Goal: Task Accomplishment & Management: Use online tool/utility

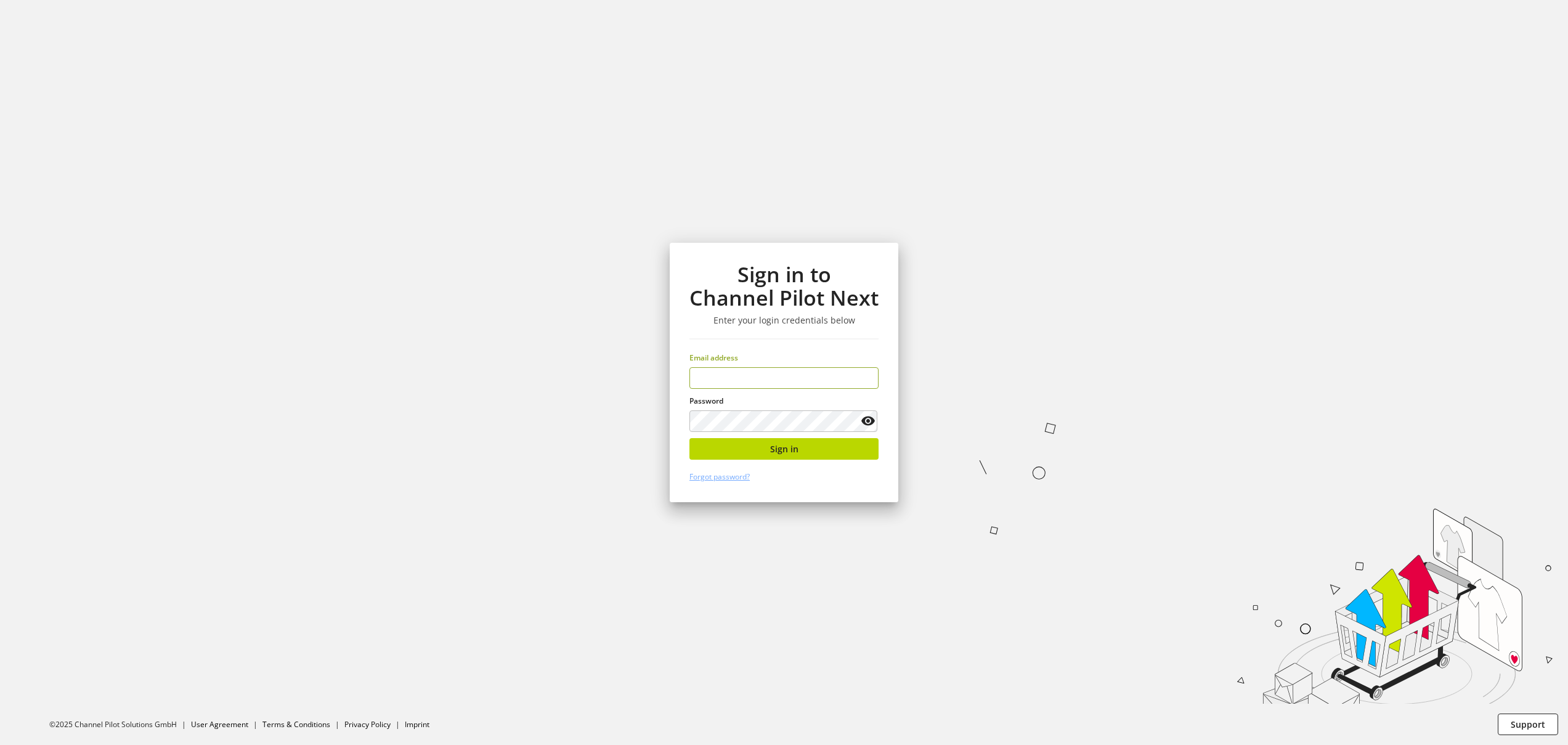
click at [770, 380] on input "email" at bounding box center [783, 378] width 189 height 22
click at [769, 380] on input "email" at bounding box center [783, 378] width 189 height 22
type input "**********"
click at [793, 457] on button "Sign in" at bounding box center [783, 449] width 189 height 22
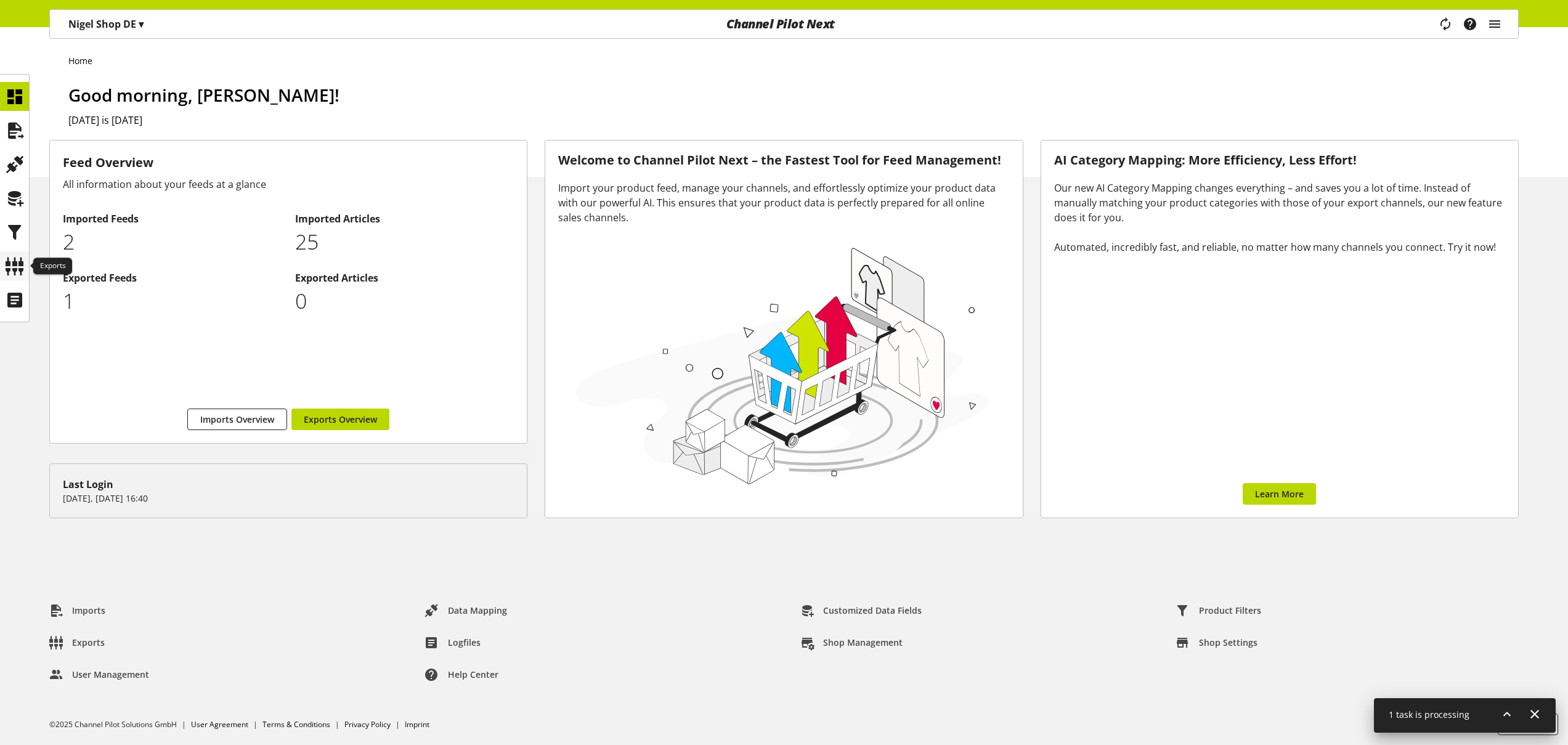
click at [24, 266] on icon at bounding box center [14, 266] width 20 height 24
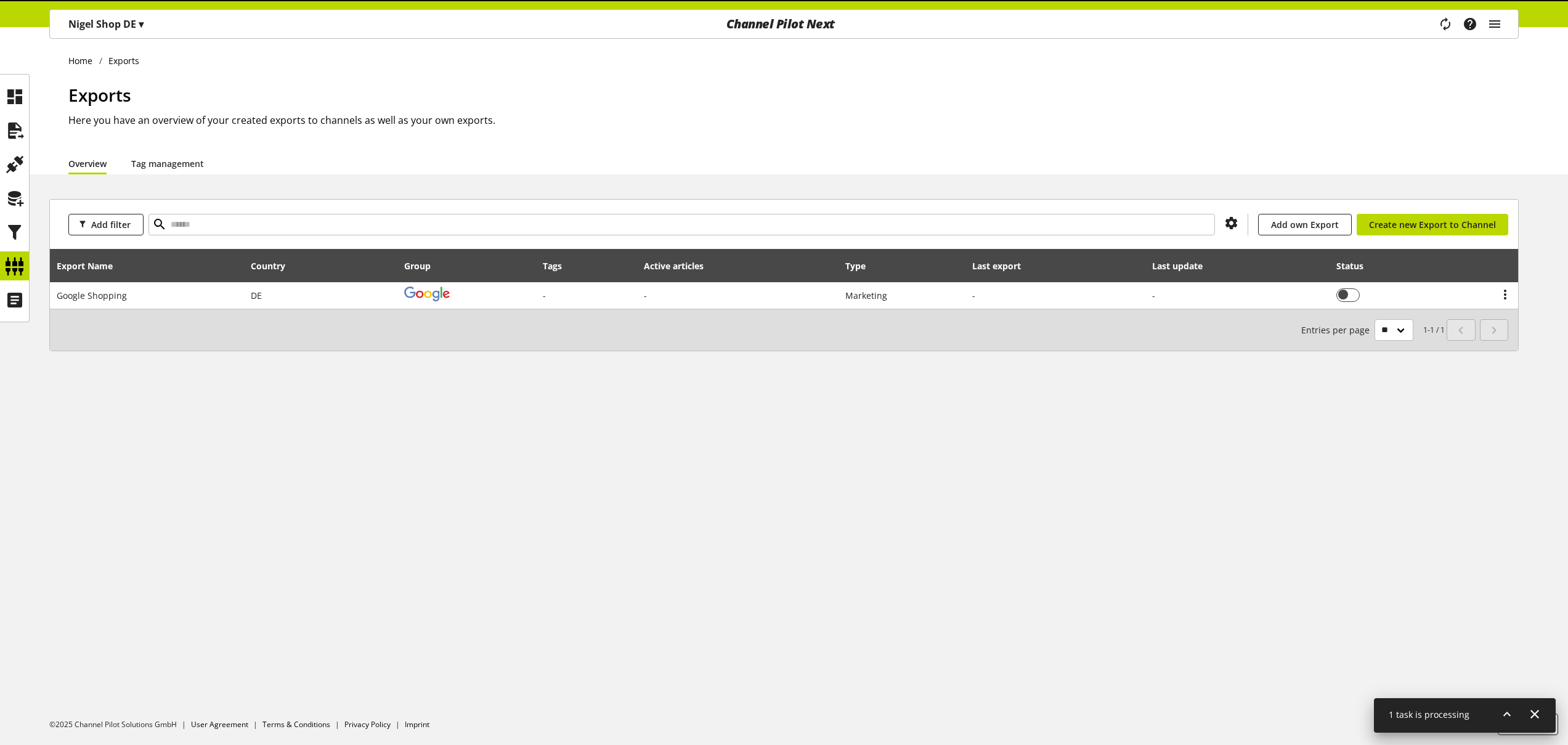
click at [138, 294] on td "Google Shopping" at bounding box center [147, 295] width 194 height 26
select select "********"
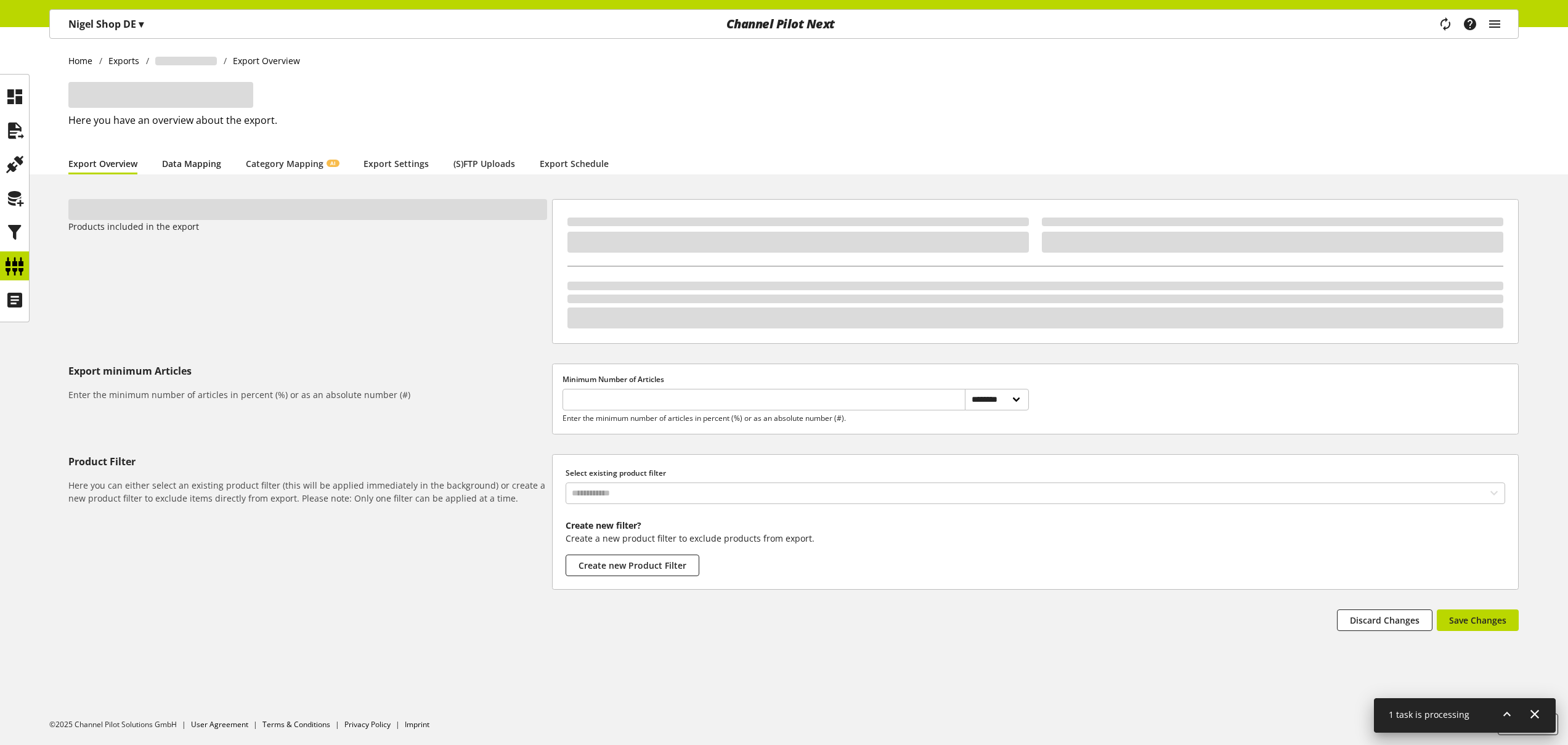
click at [194, 166] on link "Data Mapping" at bounding box center [192, 164] width 59 height 13
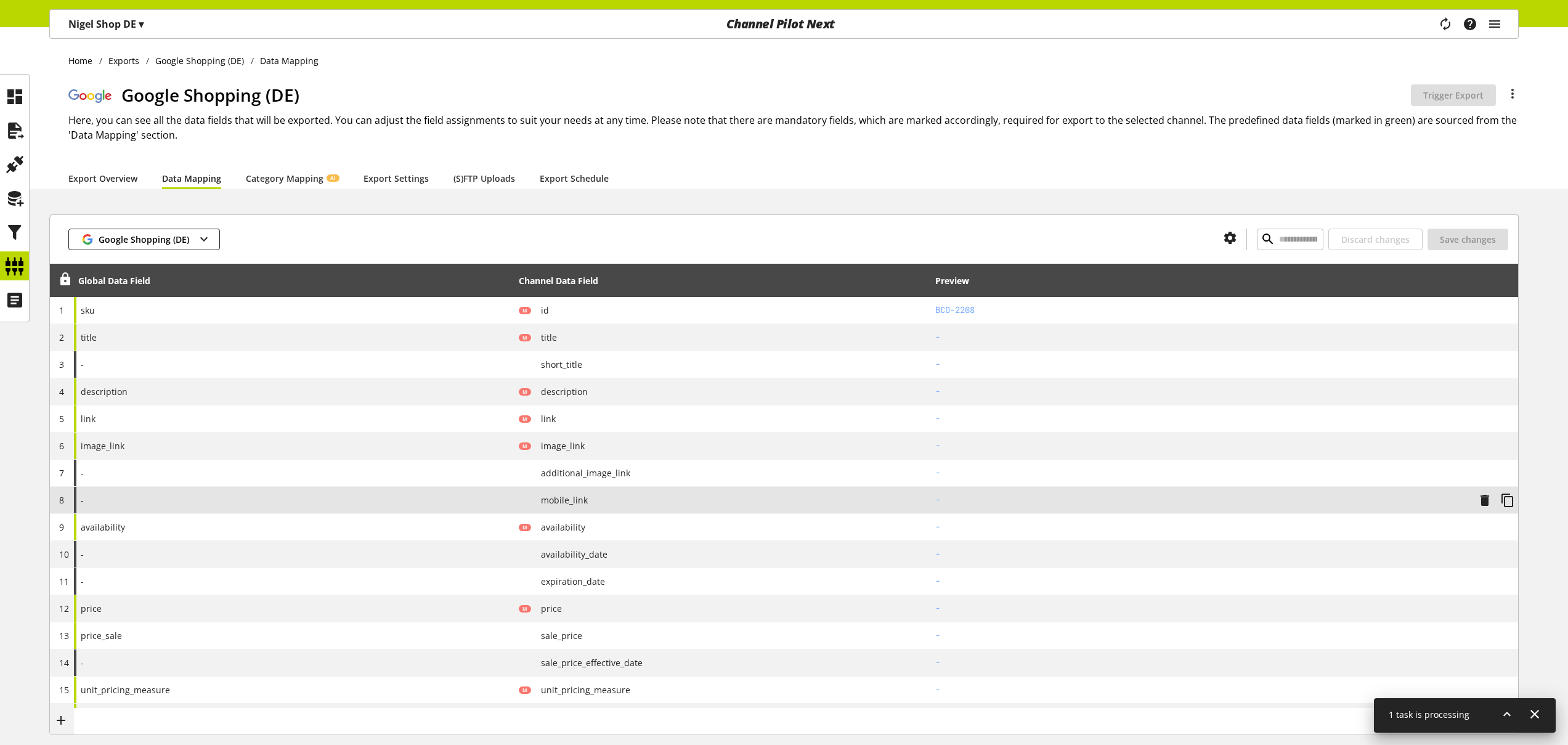
scroll to position [107, 0]
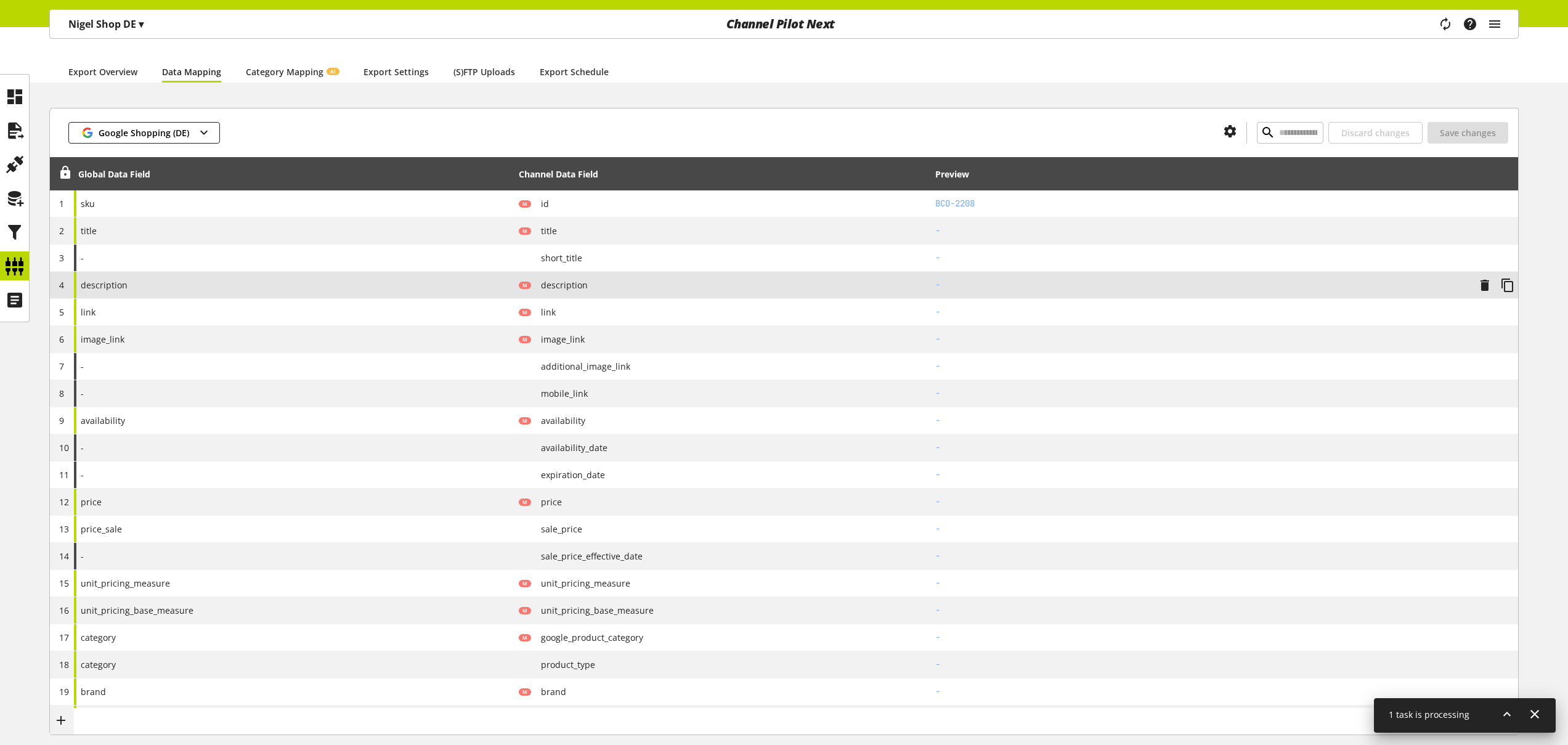
click at [204, 283] on div "description" at bounding box center [294, 285] width 440 height 26
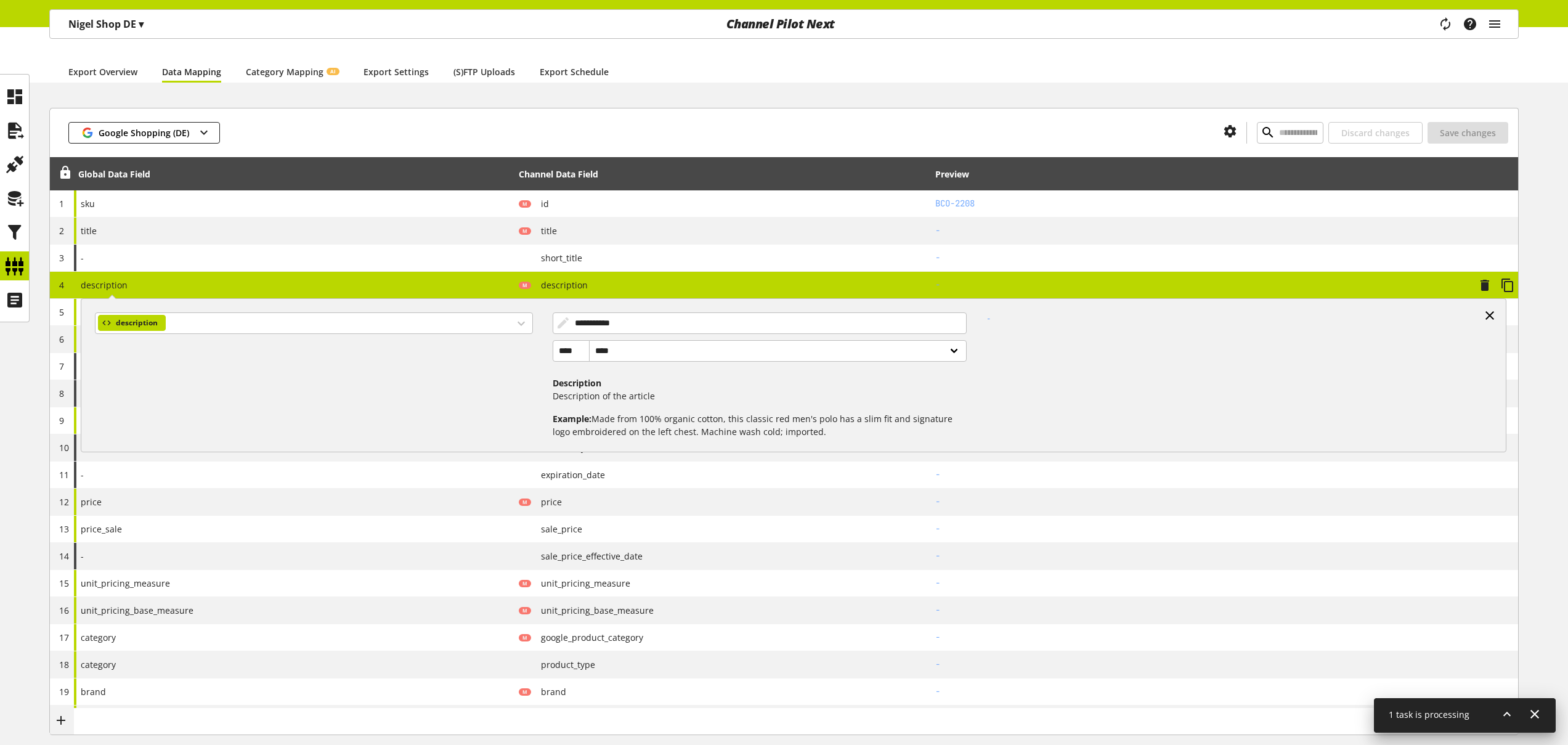
click at [1493, 314] on icon at bounding box center [1490, 315] width 14 height 22
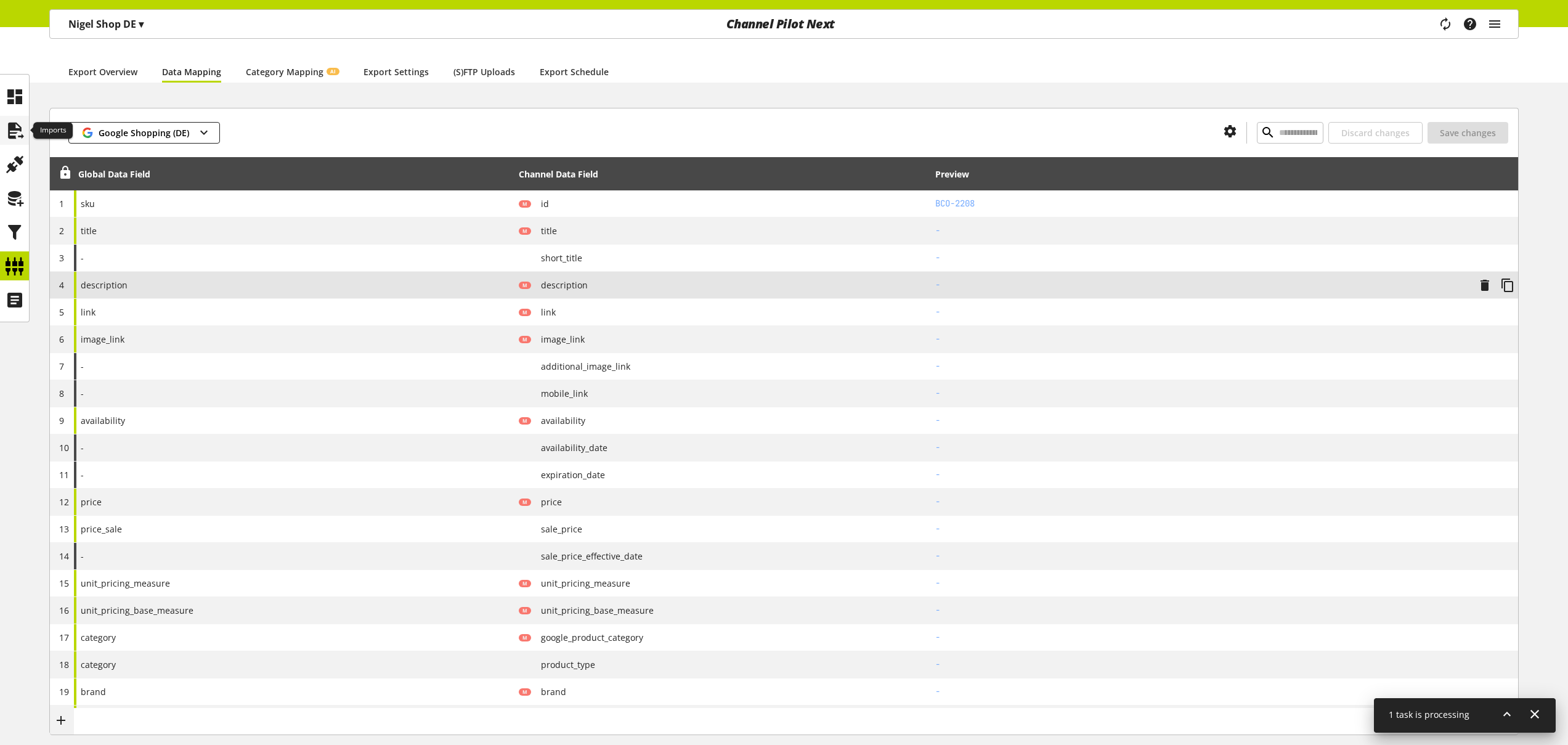
click at [14, 132] on icon at bounding box center [14, 130] width 20 height 24
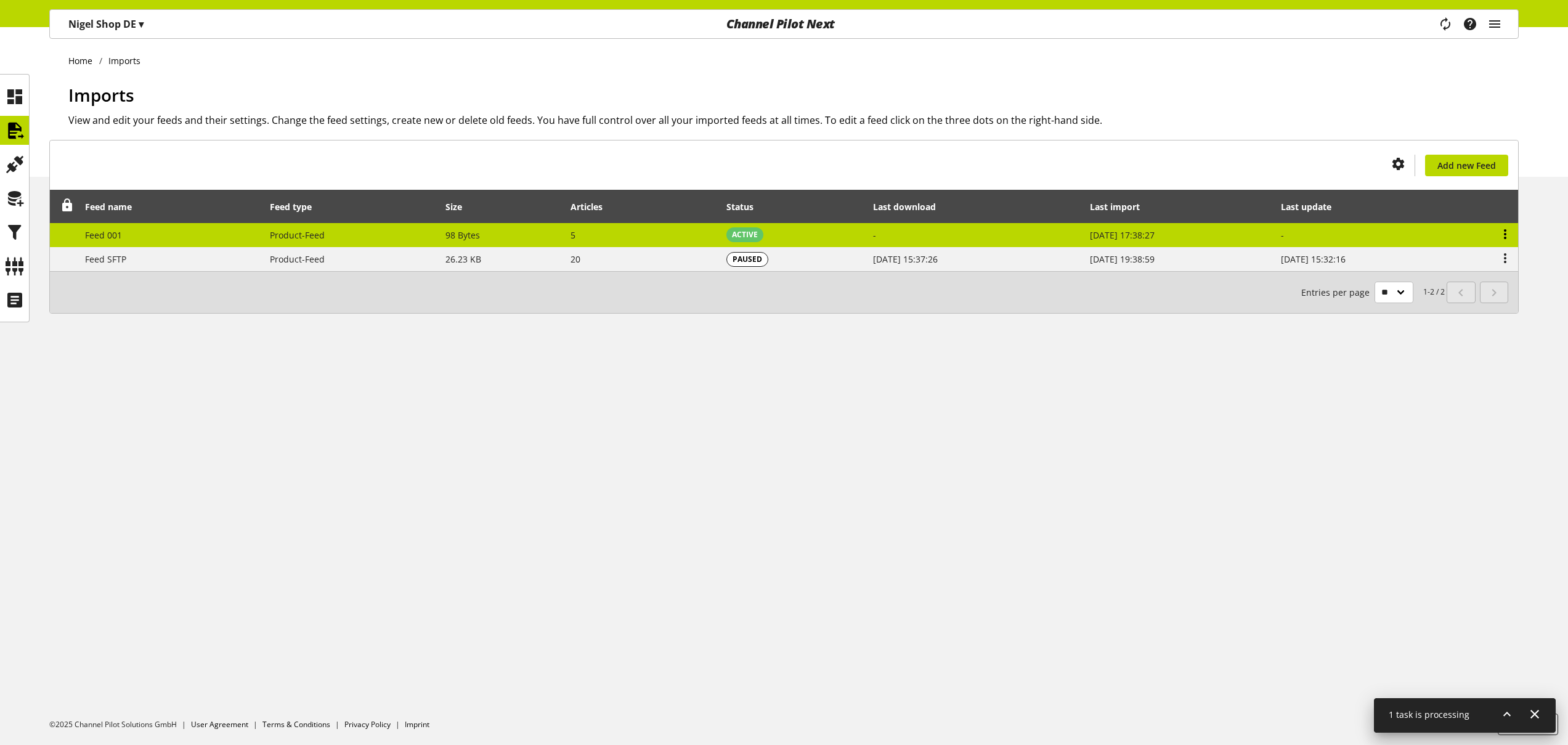
click at [1507, 233] on icon at bounding box center [1505, 234] width 14 height 22
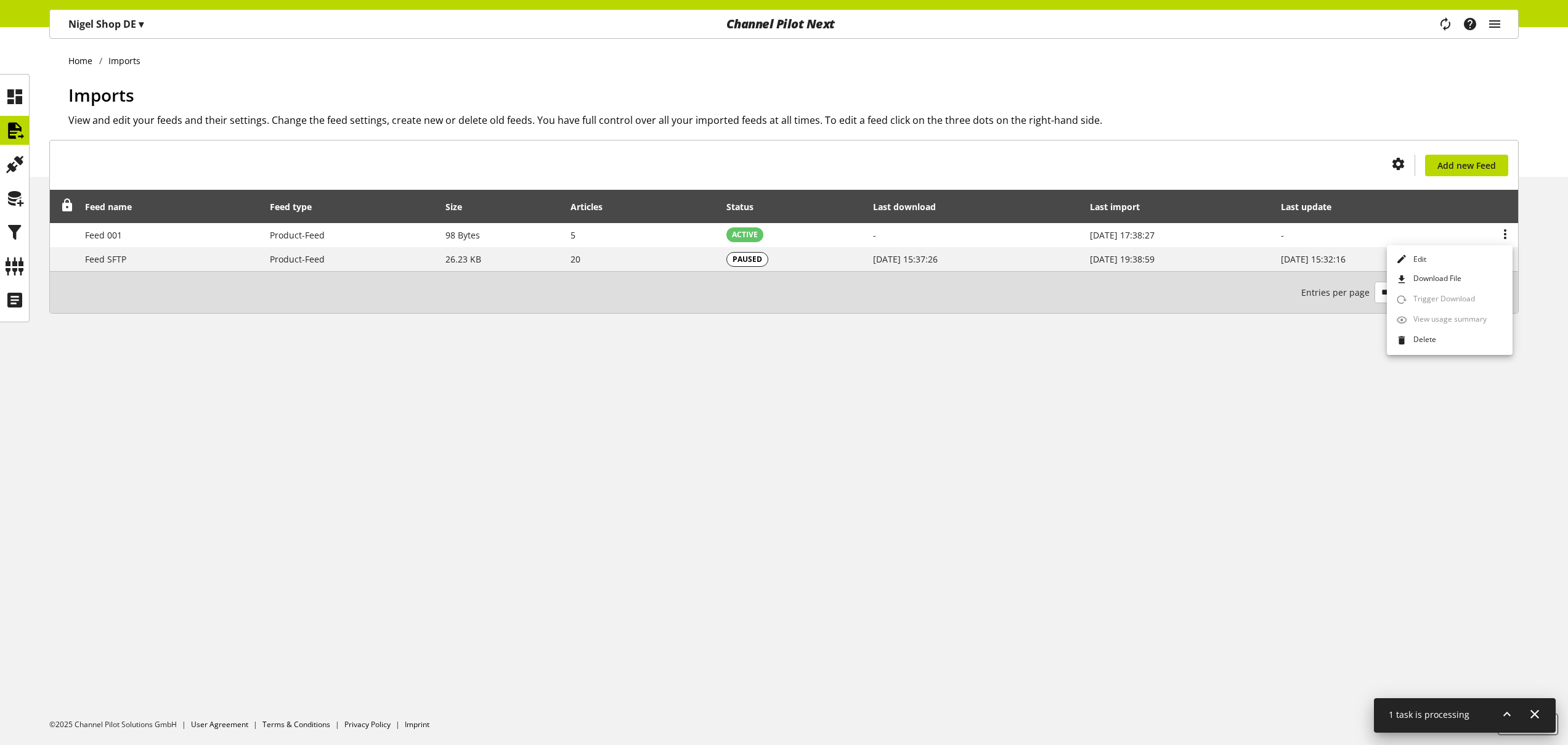
click at [1462, 709] on span "1 task is processing" at bounding box center [1429, 714] width 81 height 12
click at [1505, 712] on icon at bounding box center [1507, 714] width 14 height 22
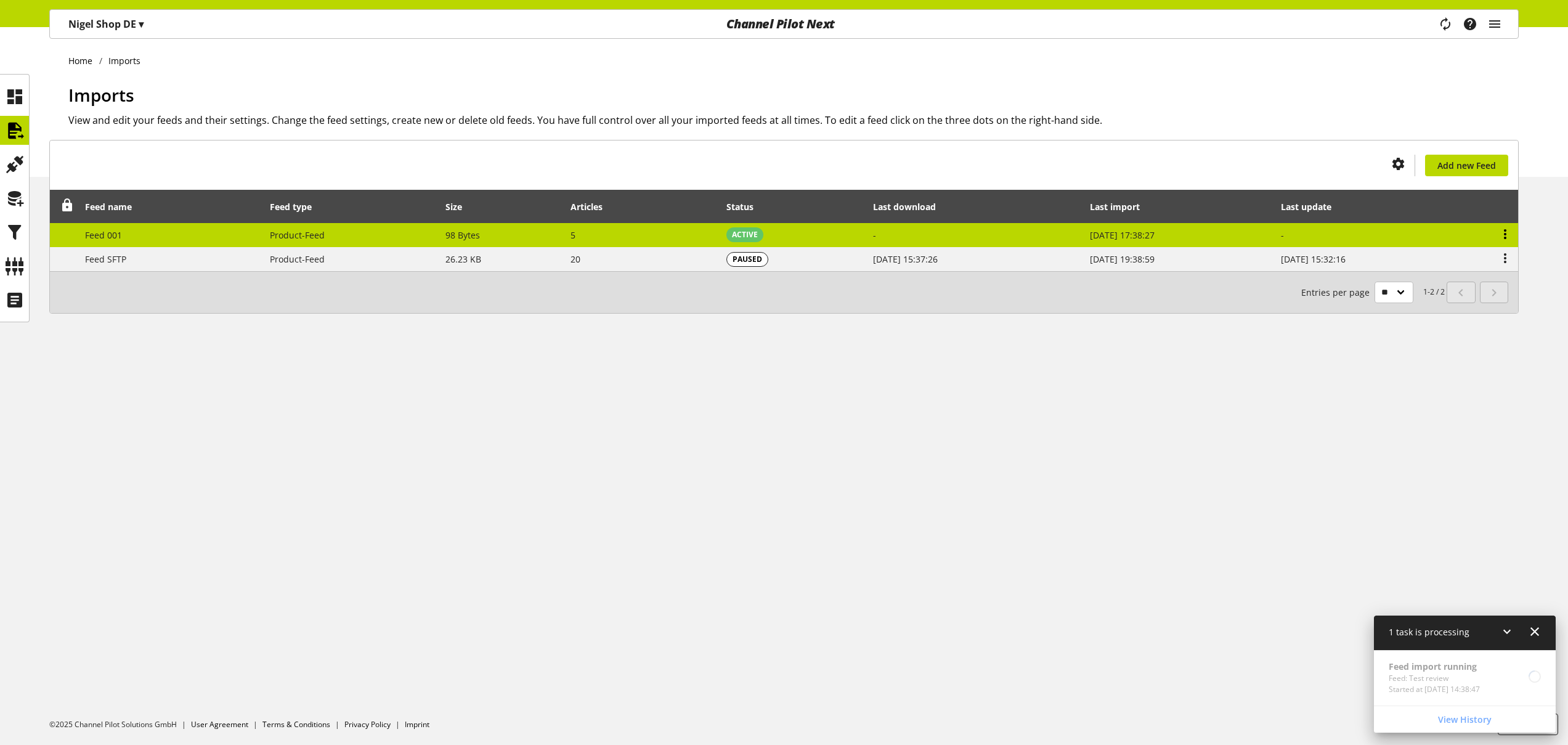
click at [1509, 232] on icon at bounding box center [1505, 234] width 14 height 22
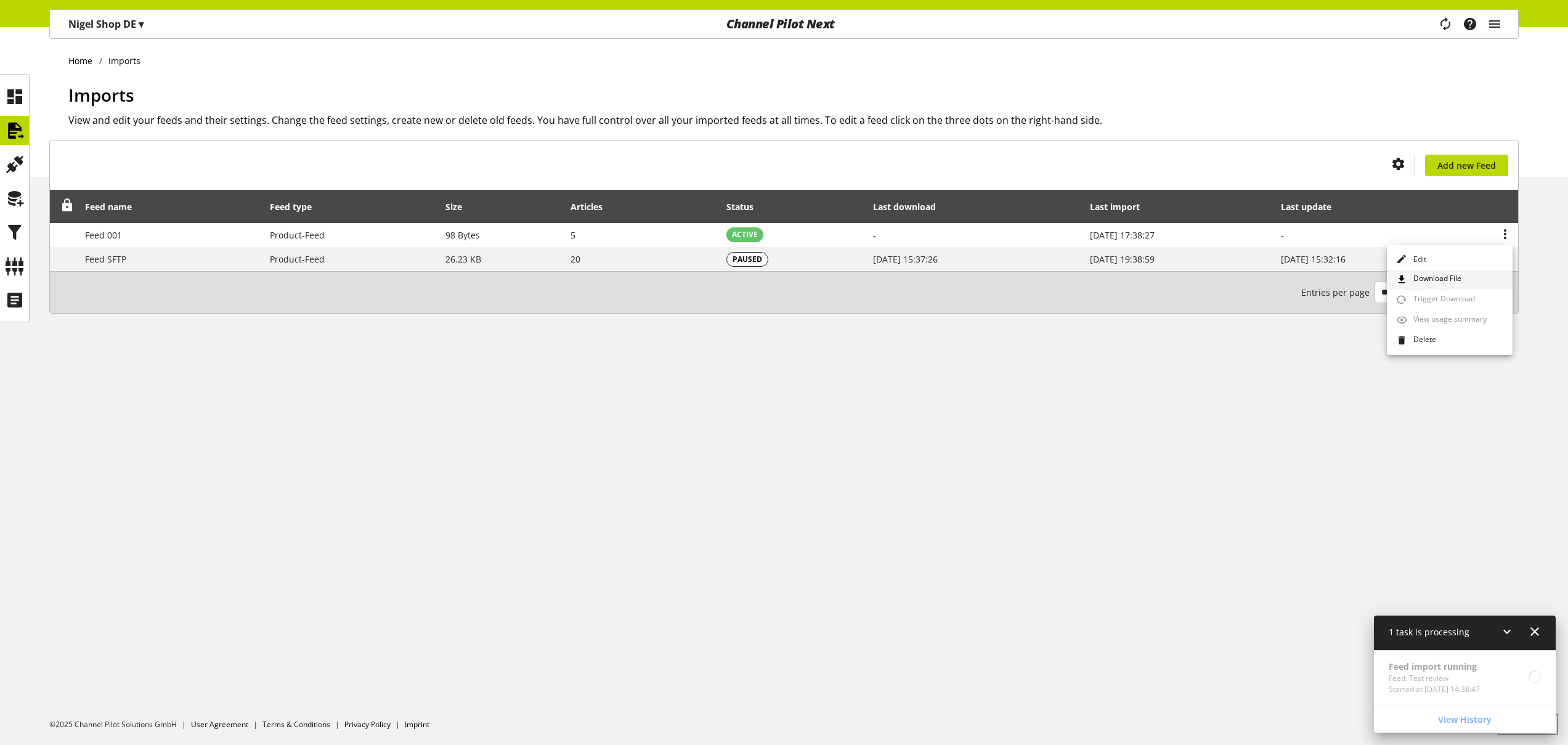
click at [1463, 280] on link "Download File" at bounding box center [1450, 280] width 126 height 20
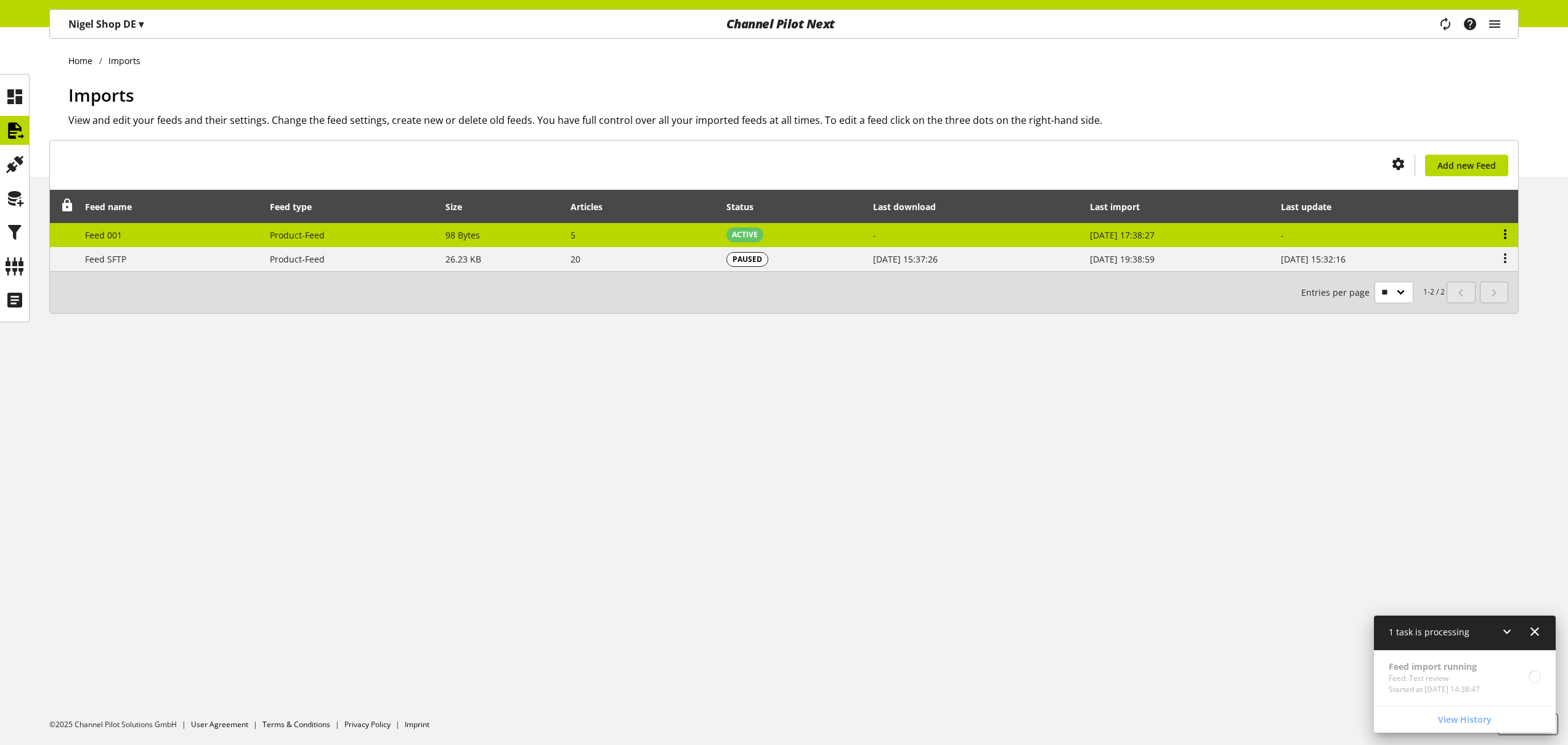
click at [1500, 232] on icon at bounding box center [1505, 234] width 14 height 22
click at [1092, 236] on span "[DATE] 17:38:27" at bounding box center [1122, 235] width 65 height 12
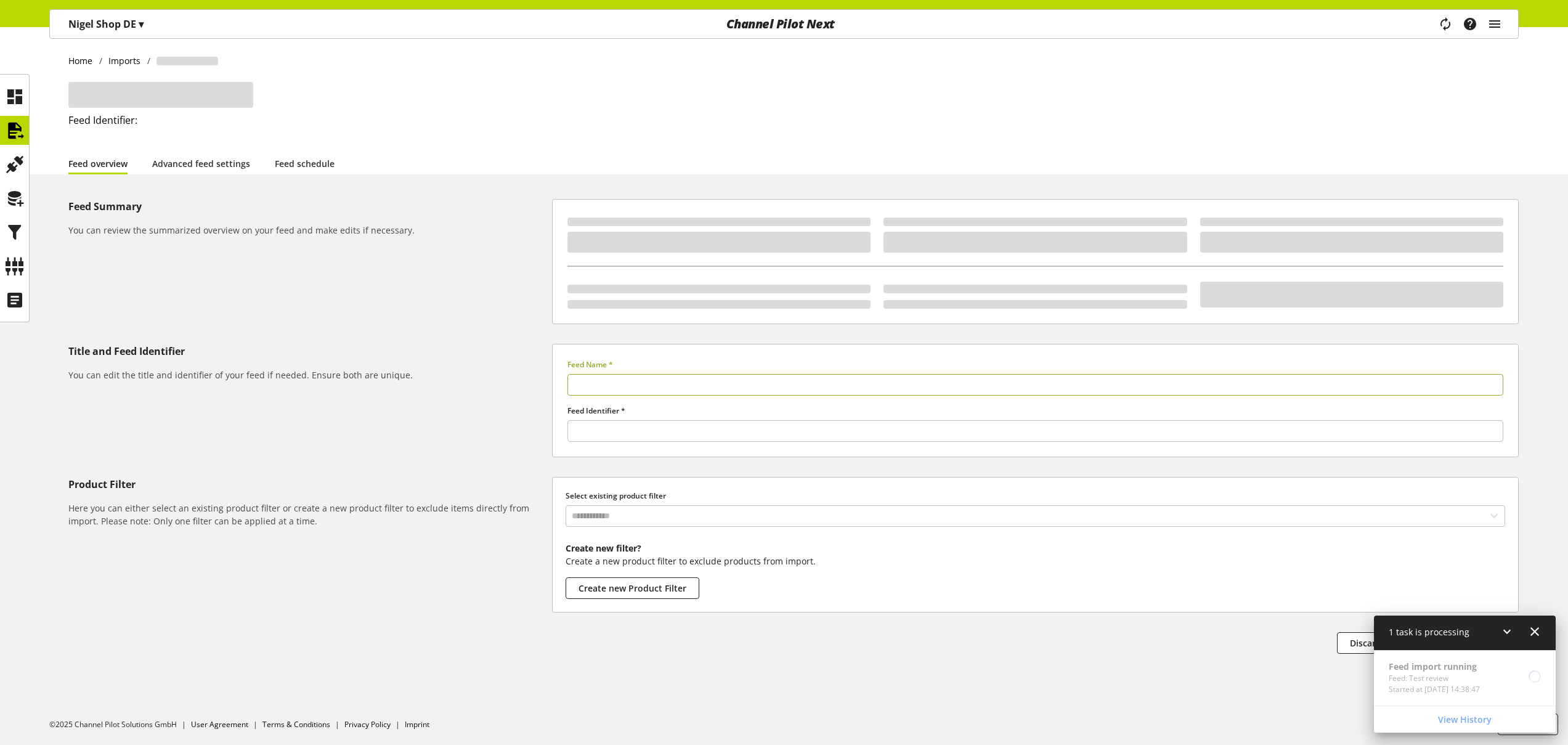
type input "********"
type input "******"
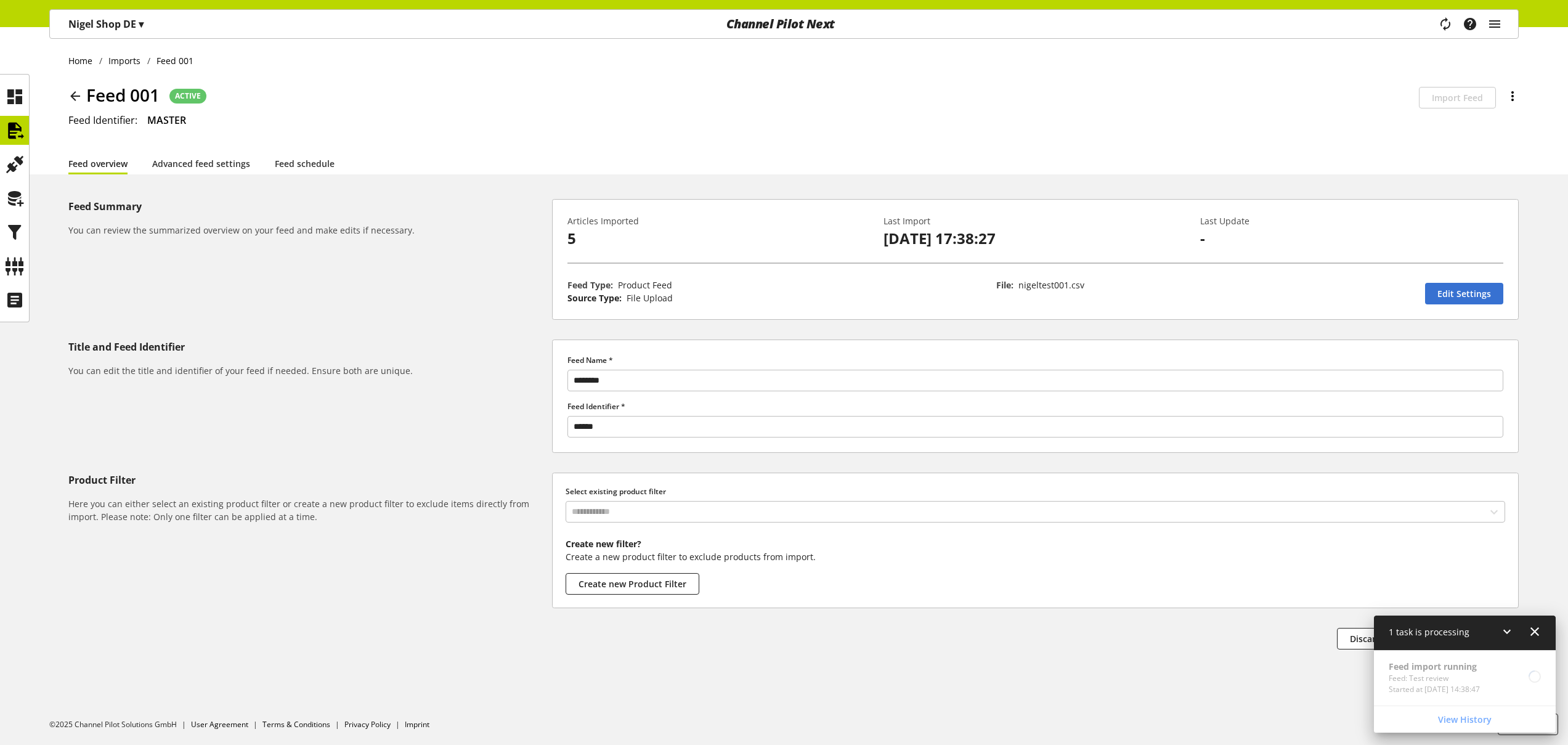
click at [1513, 93] on icon at bounding box center [1513, 96] width 14 height 22
click at [1207, 131] on div "Feed 001 ACTIVE Schedulability is disabled for this feed Import Feed You don't …" at bounding box center [794, 116] width 1451 height 70
click at [11, 129] on icon at bounding box center [14, 130] width 20 height 24
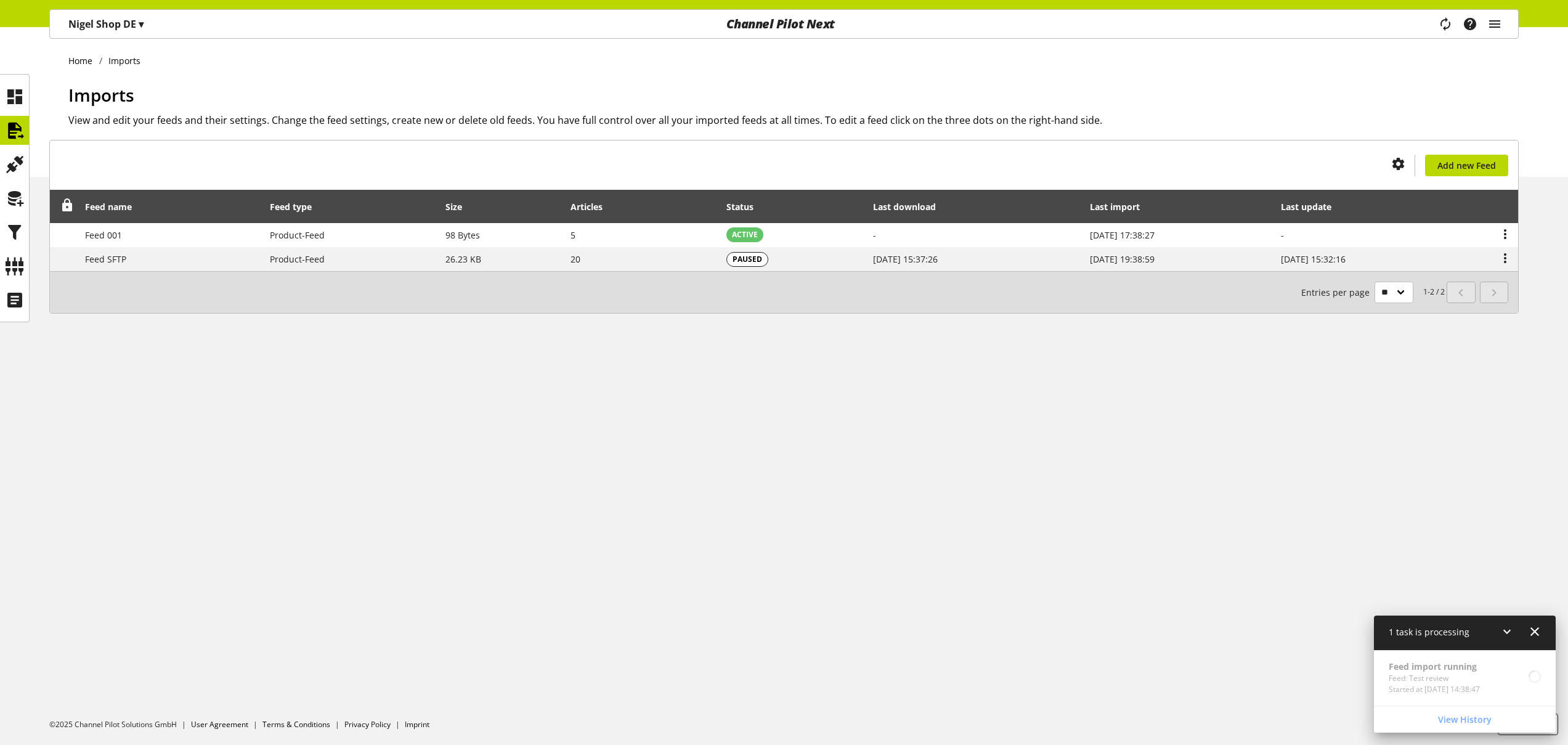
click at [844, 426] on div "Home Imports Imports View and edit your feeds and their settings. Change the fe…" at bounding box center [784, 386] width 1568 height 718
click at [1457, 721] on span "View History" at bounding box center [1465, 719] width 53 height 13
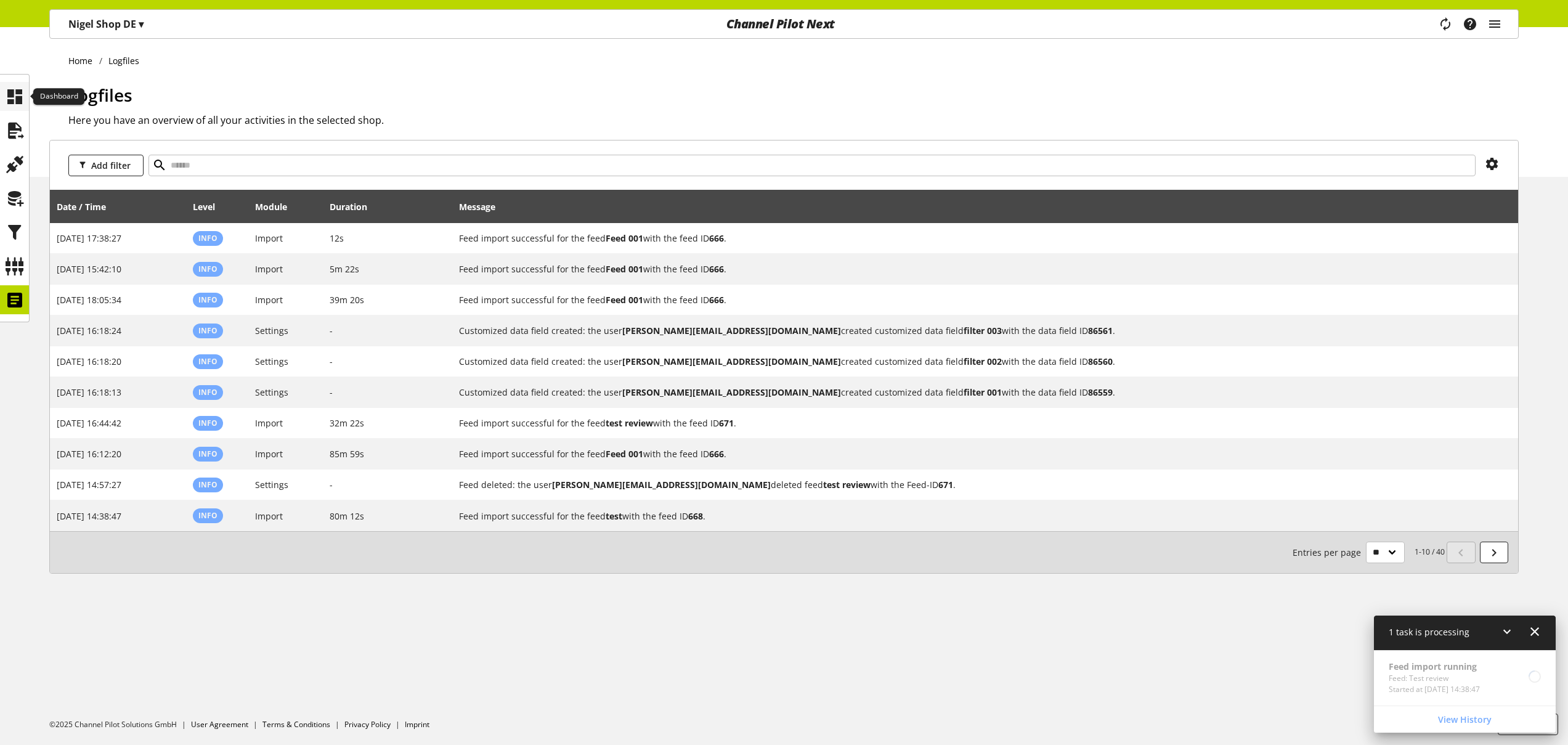
click at [16, 96] on icon at bounding box center [14, 96] width 20 height 24
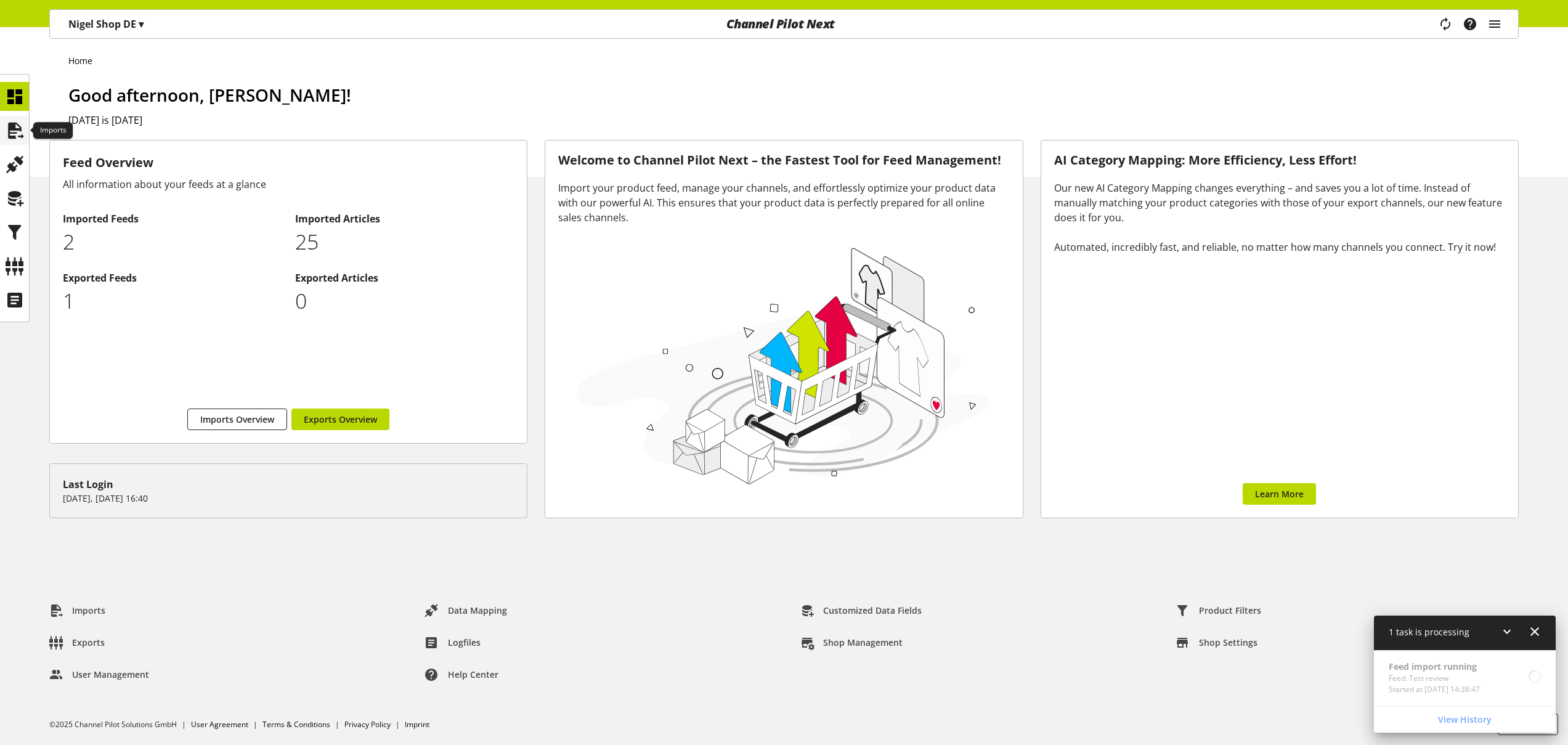
click at [9, 124] on icon at bounding box center [14, 130] width 20 height 24
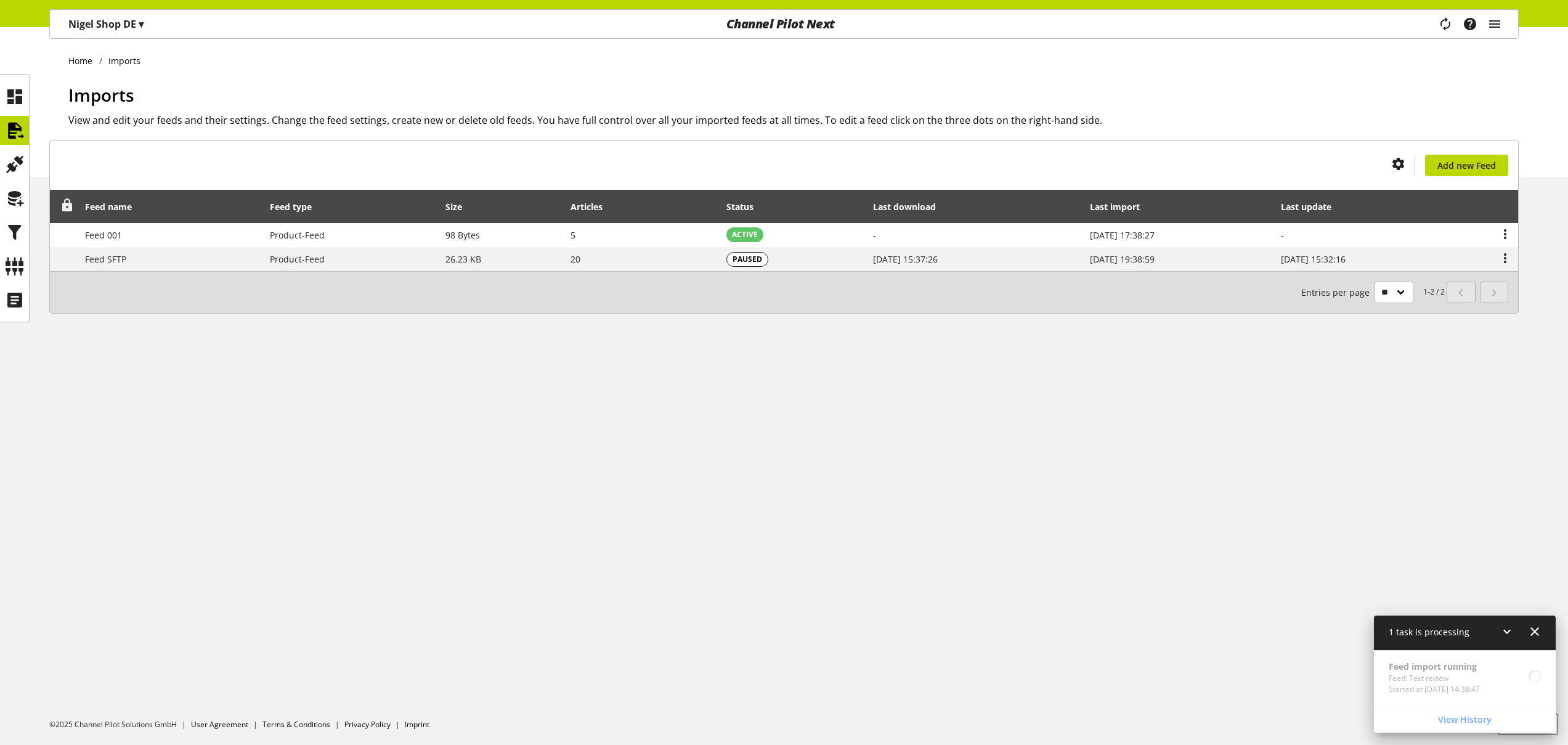
click at [68, 206] on icon at bounding box center [67, 205] width 14 height 22
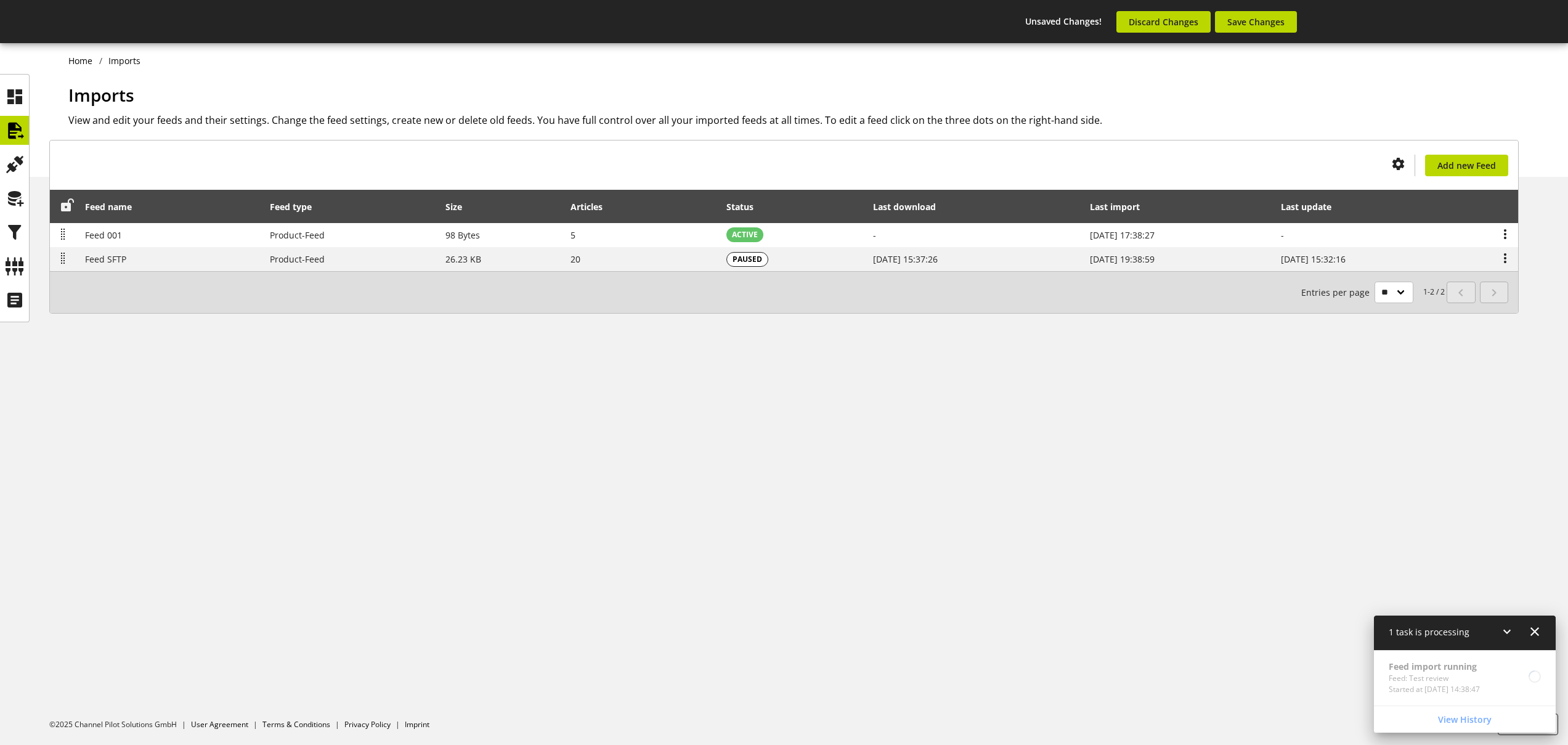
click at [63, 203] on icon at bounding box center [67, 205] width 14 height 22
click at [11, 259] on icon at bounding box center [14, 266] width 20 height 24
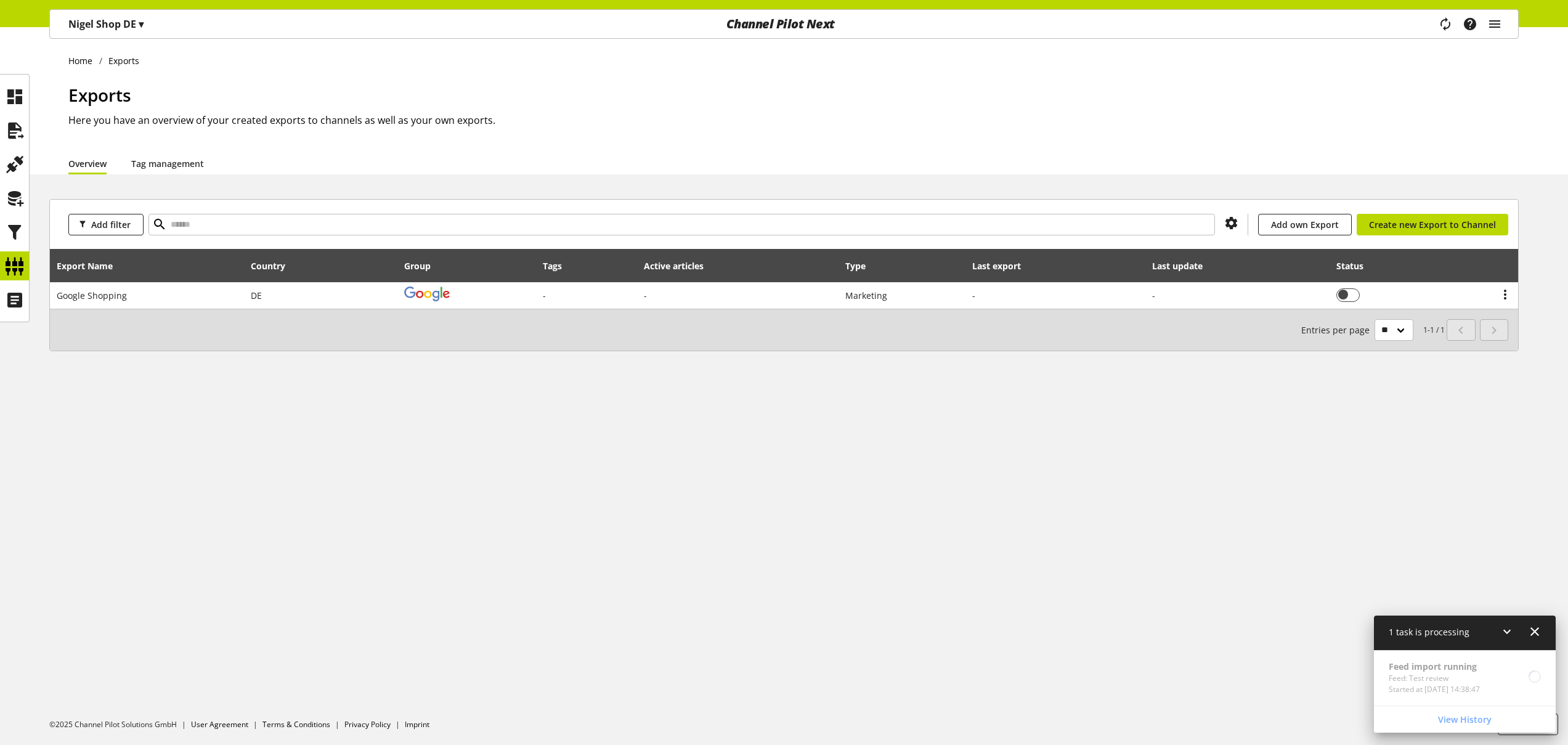
click at [1509, 19] on div "Task manager Help center [PERSON_NAME] [PERSON_NAME][EMAIL_ADDRESS][DOMAIN_NAME…" at bounding box center [1475, 24] width 87 height 28
click at [1492, 26] on icon "main navigation" at bounding box center [1495, 24] width 14 height 22
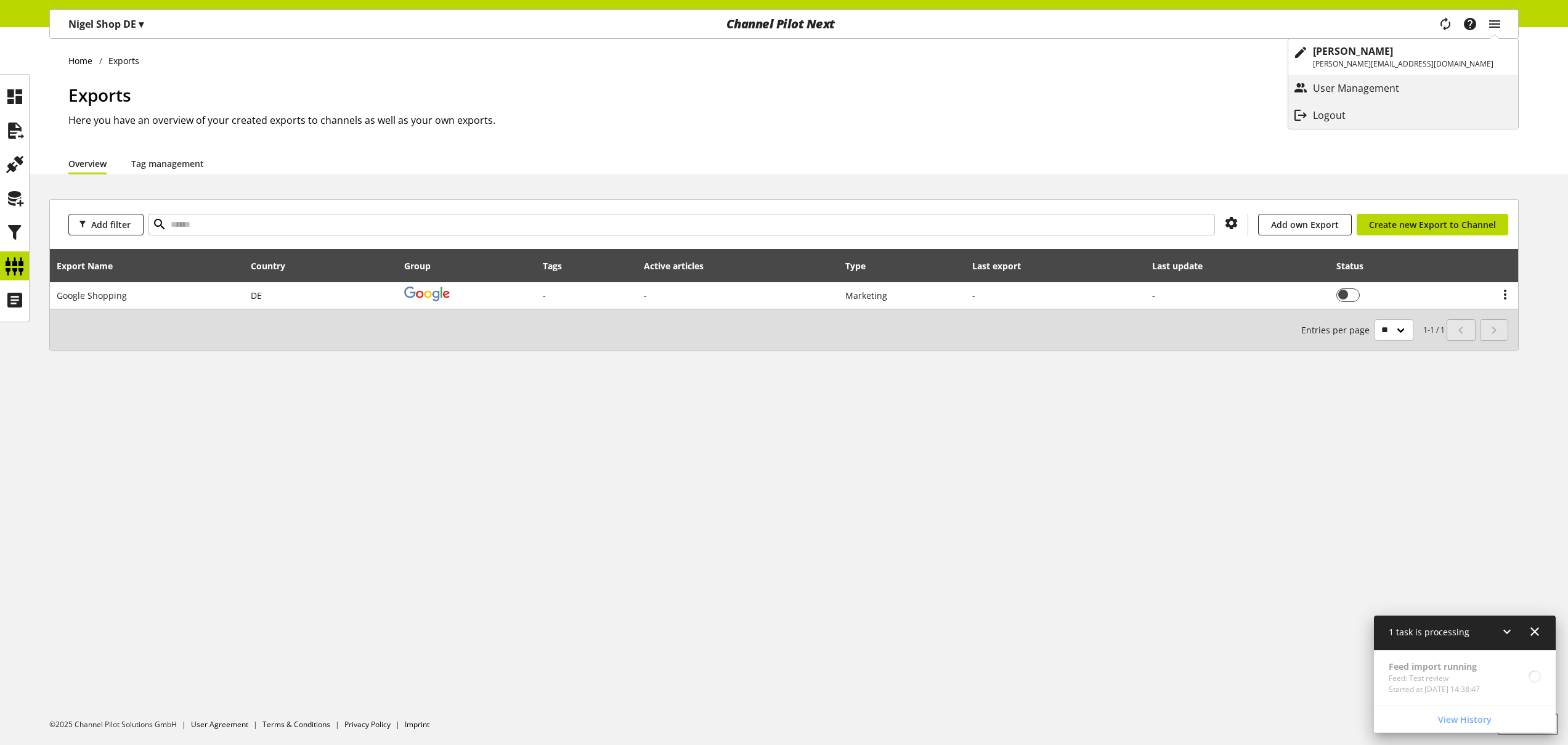
click at [1272, 98] on h1 "Exports" at bounding box center [794, 94] width 1451 height 26
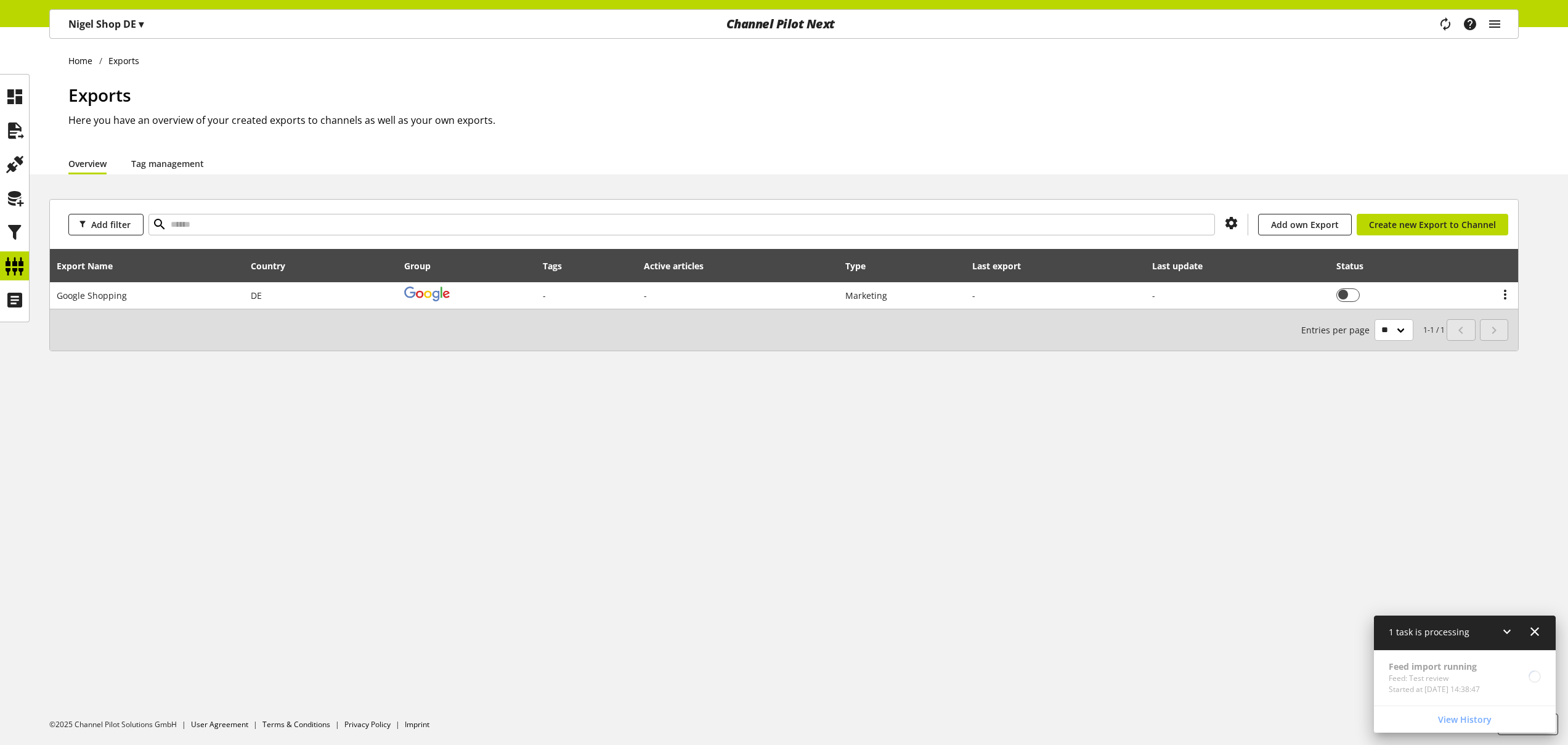
click at [1407, 73] on div "Home Exports Exports Here you have an overview of your created exports to chann…" at bounding box center [784, 101] width 1568 height 147
click at [1496, 20] on icon "main navigation" at bounding box center [1495, 24] width 14 height 22
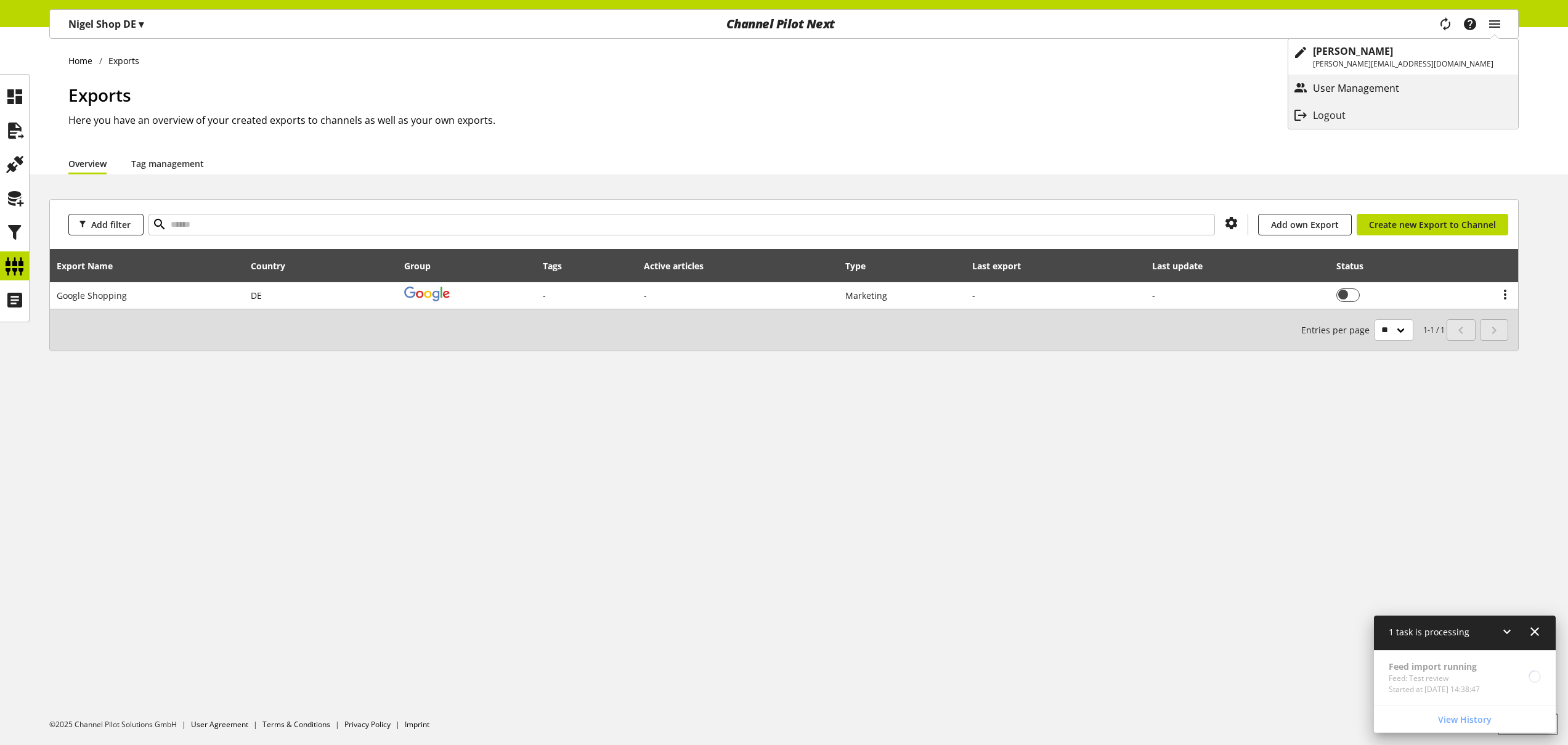
click at [1424, 86] on p "User Management" at bounding box center [1369, 88] width 111 height 14
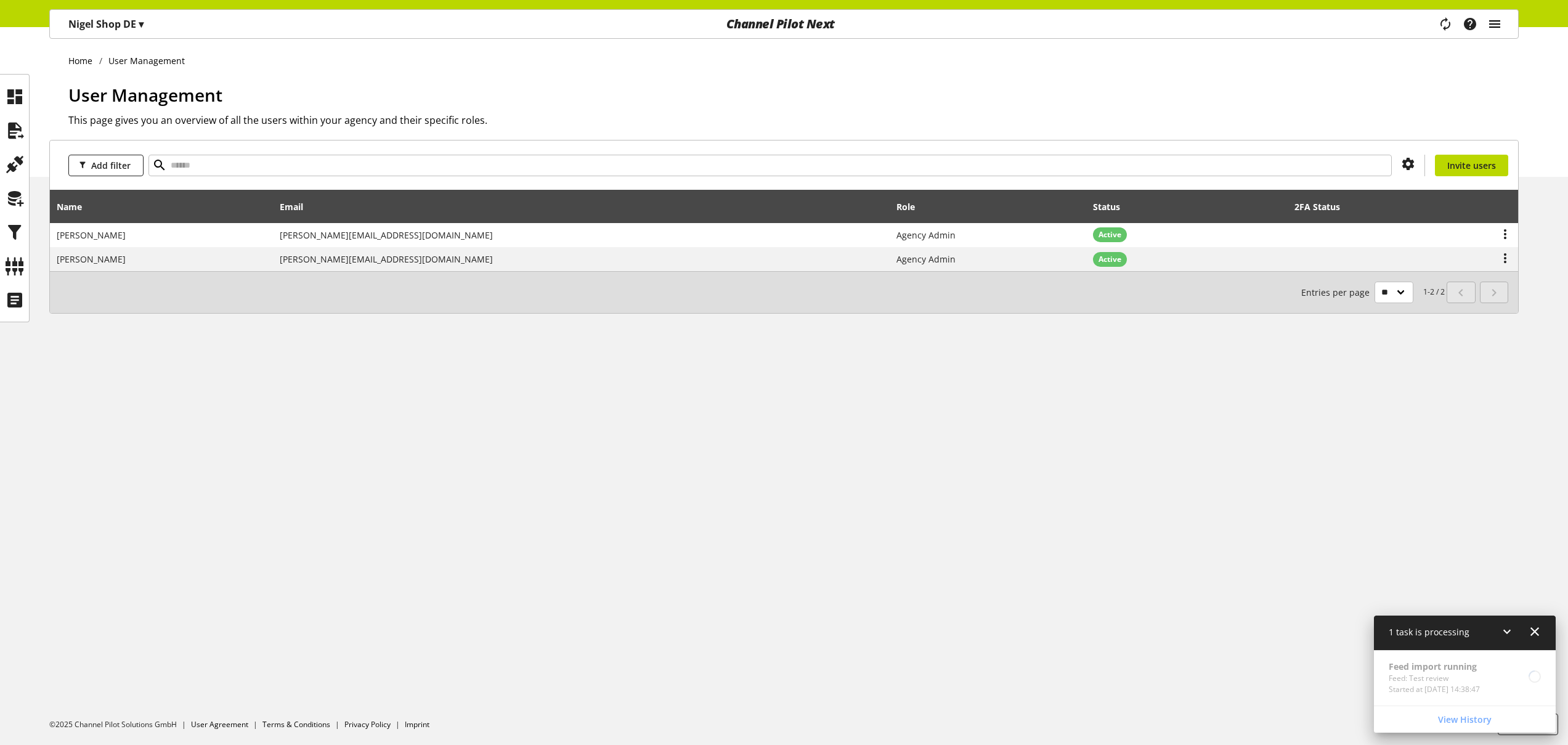
click at [1494, 26] on icon "main navigation" at bounding box center [1495, 24] width 14 height 22
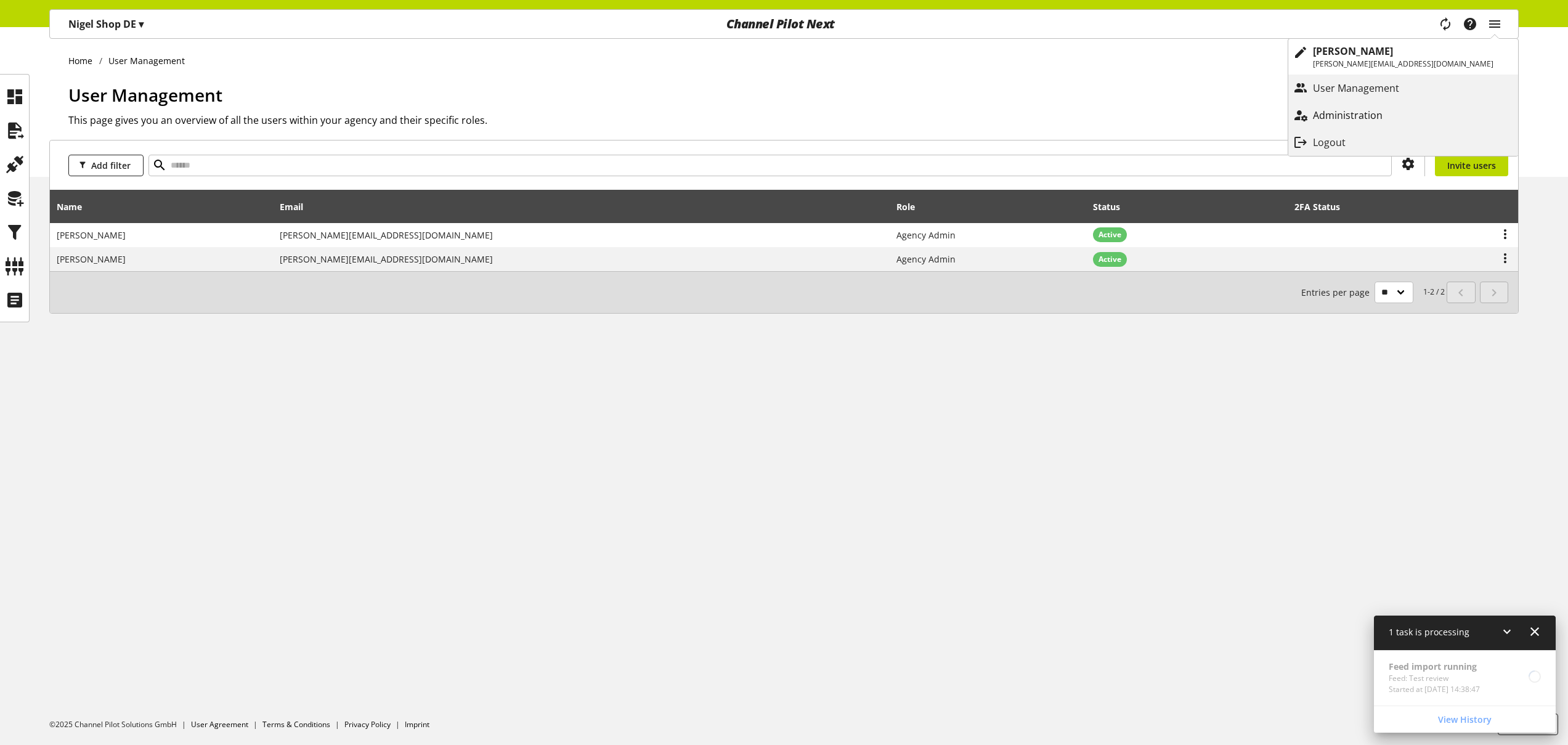
click at [1407, 108] on p "Administration" at bounding box center [1360, 115] width 94 height 14
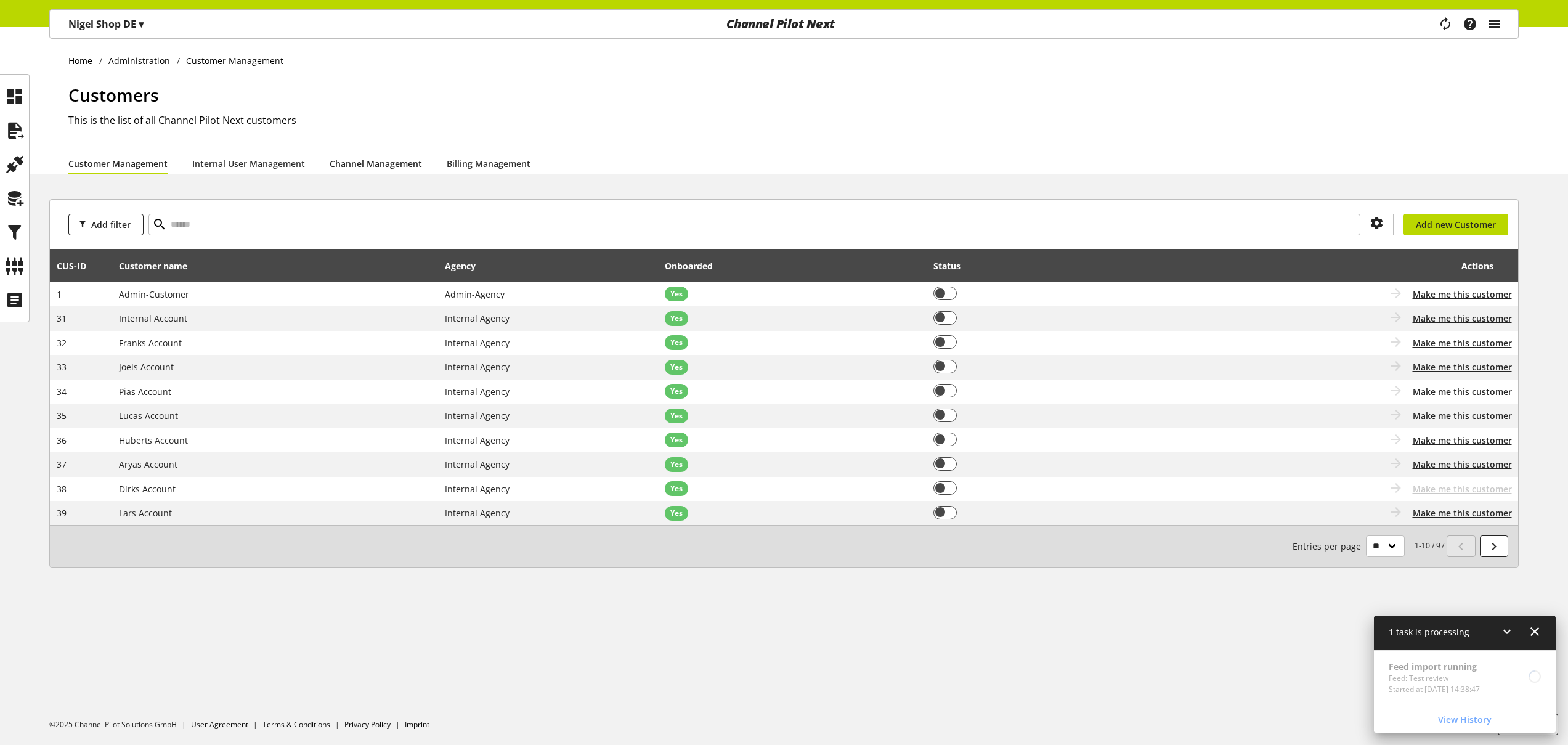
click at [373, 164] on link "Channel Management" at bounding box center [376, 164] width 92 height 13
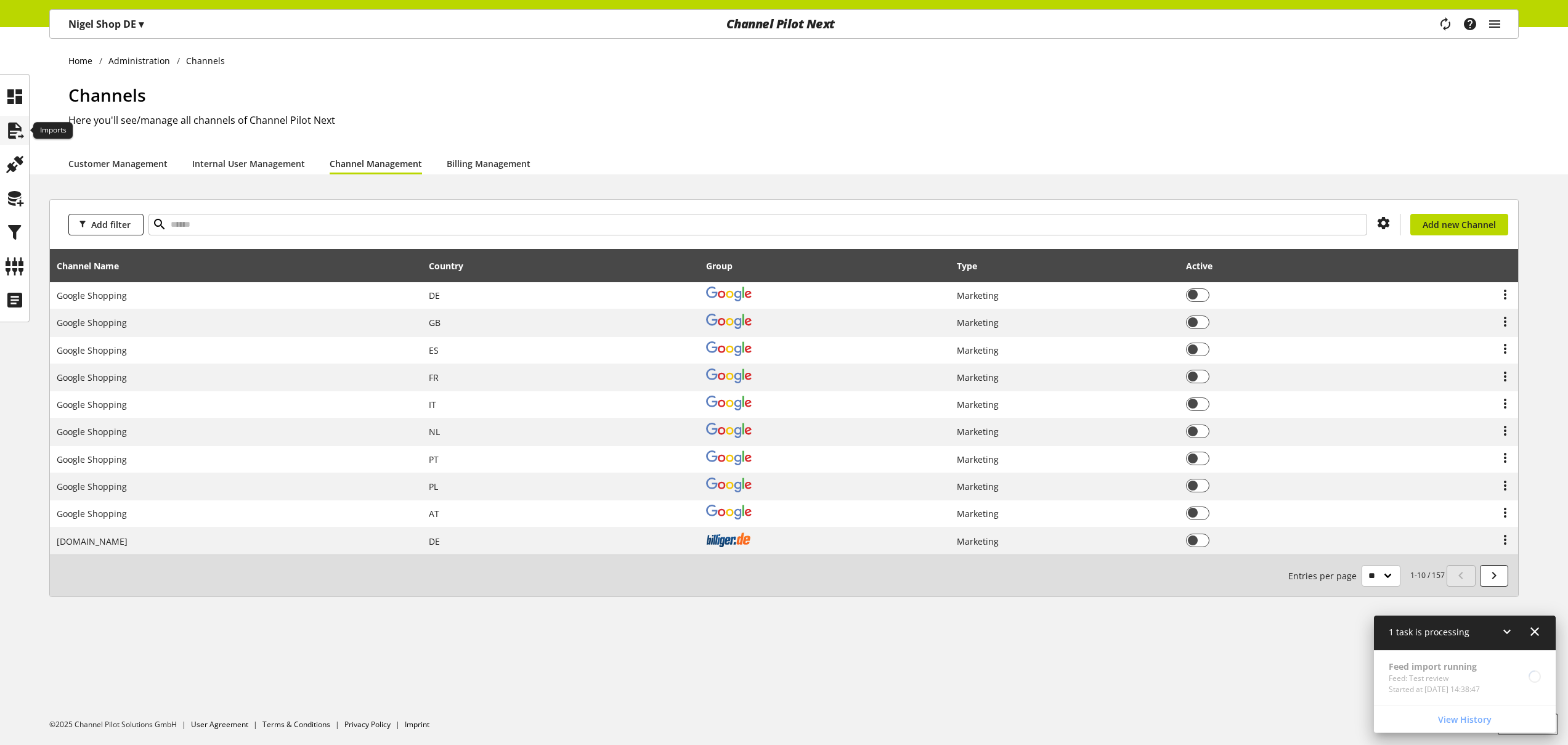
click at [18, 130] on icon at bounding box center [14, 130] width 20 height 24
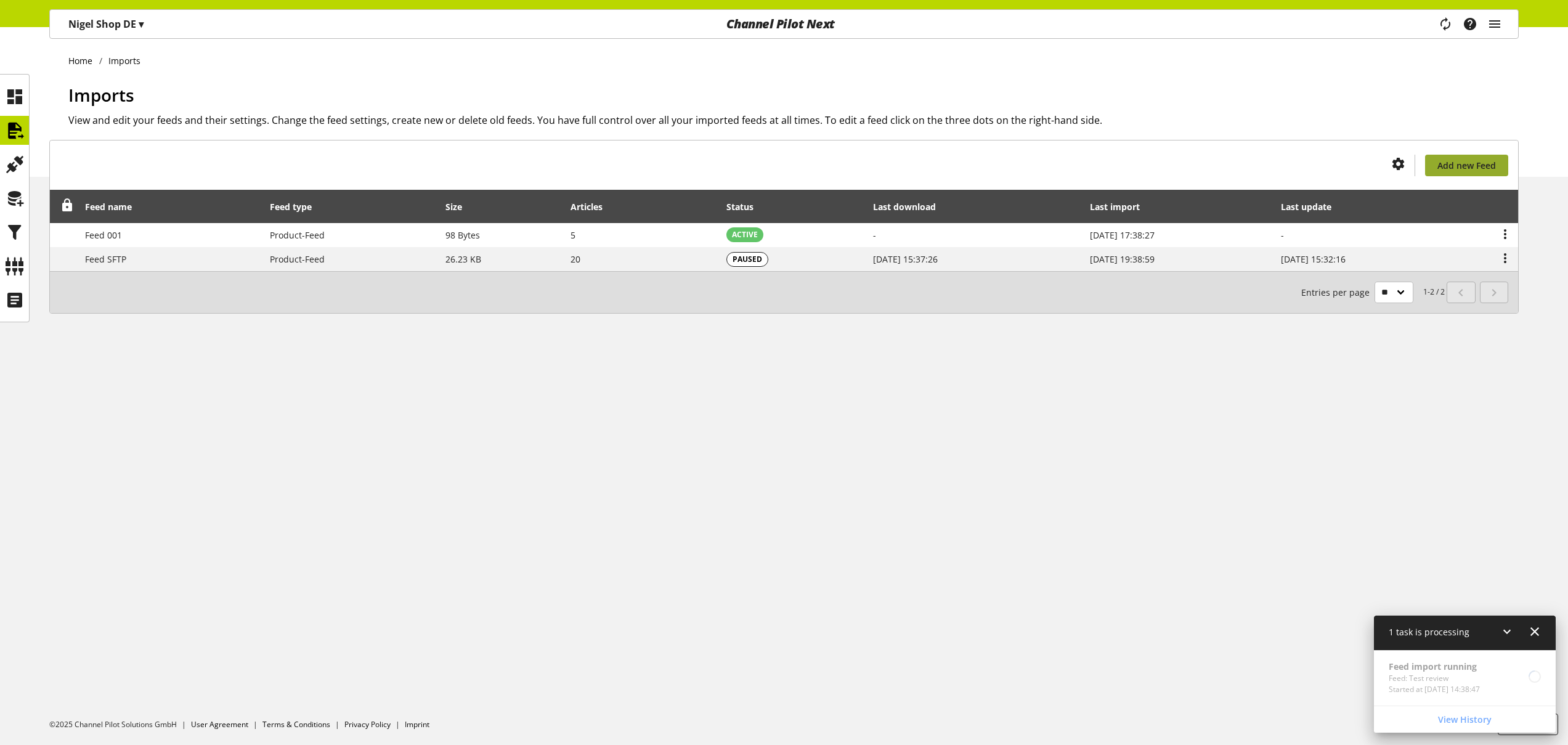
click at [1457, 168] on span "Add new Feed" at bounding box center [1467, 166] width 59 height 13
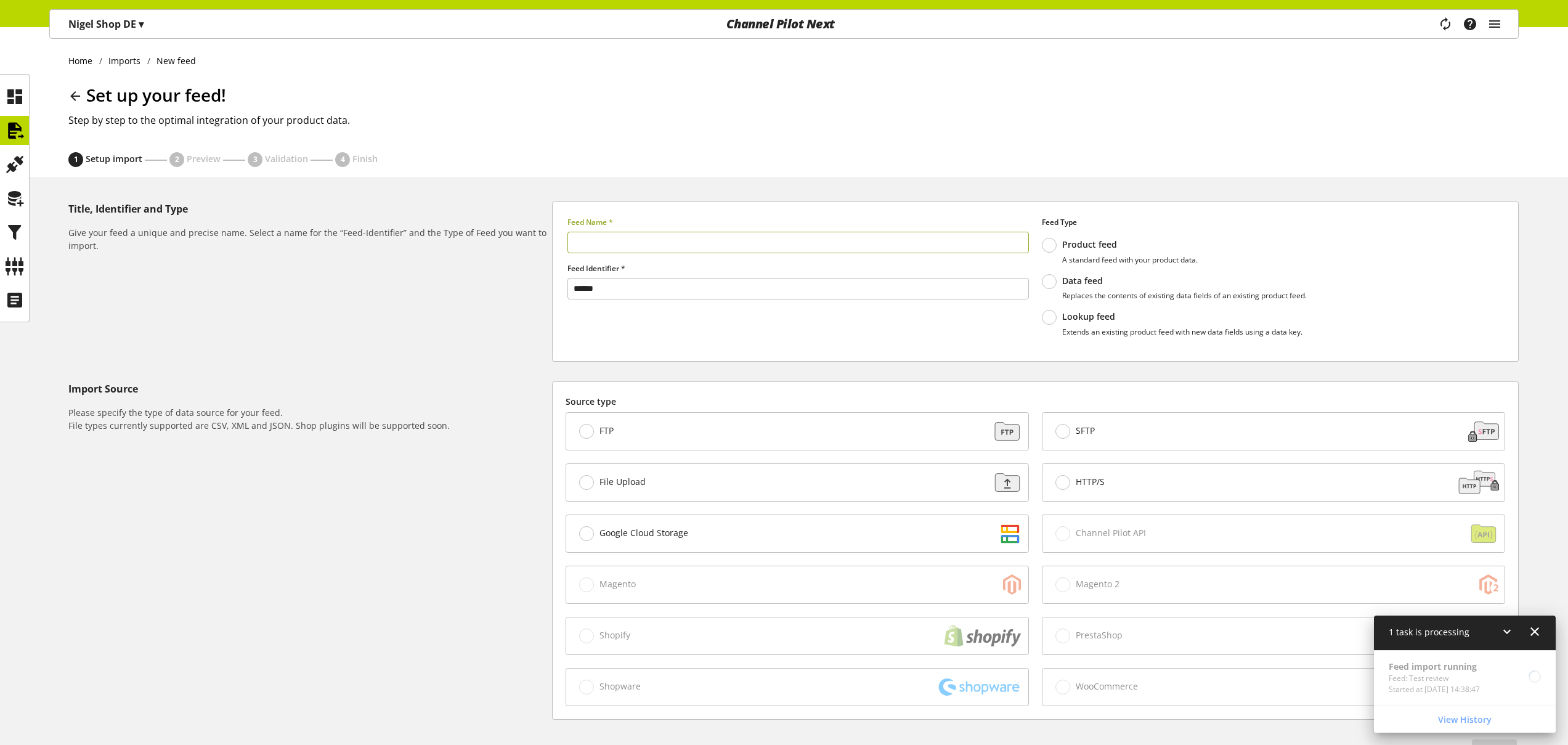
click at [1088, 313] on p "Lookup feed" at bounding box center [1182, 317] width 240 height 11
